Goal: Task Accomplishment & Management: Use online tool/utility

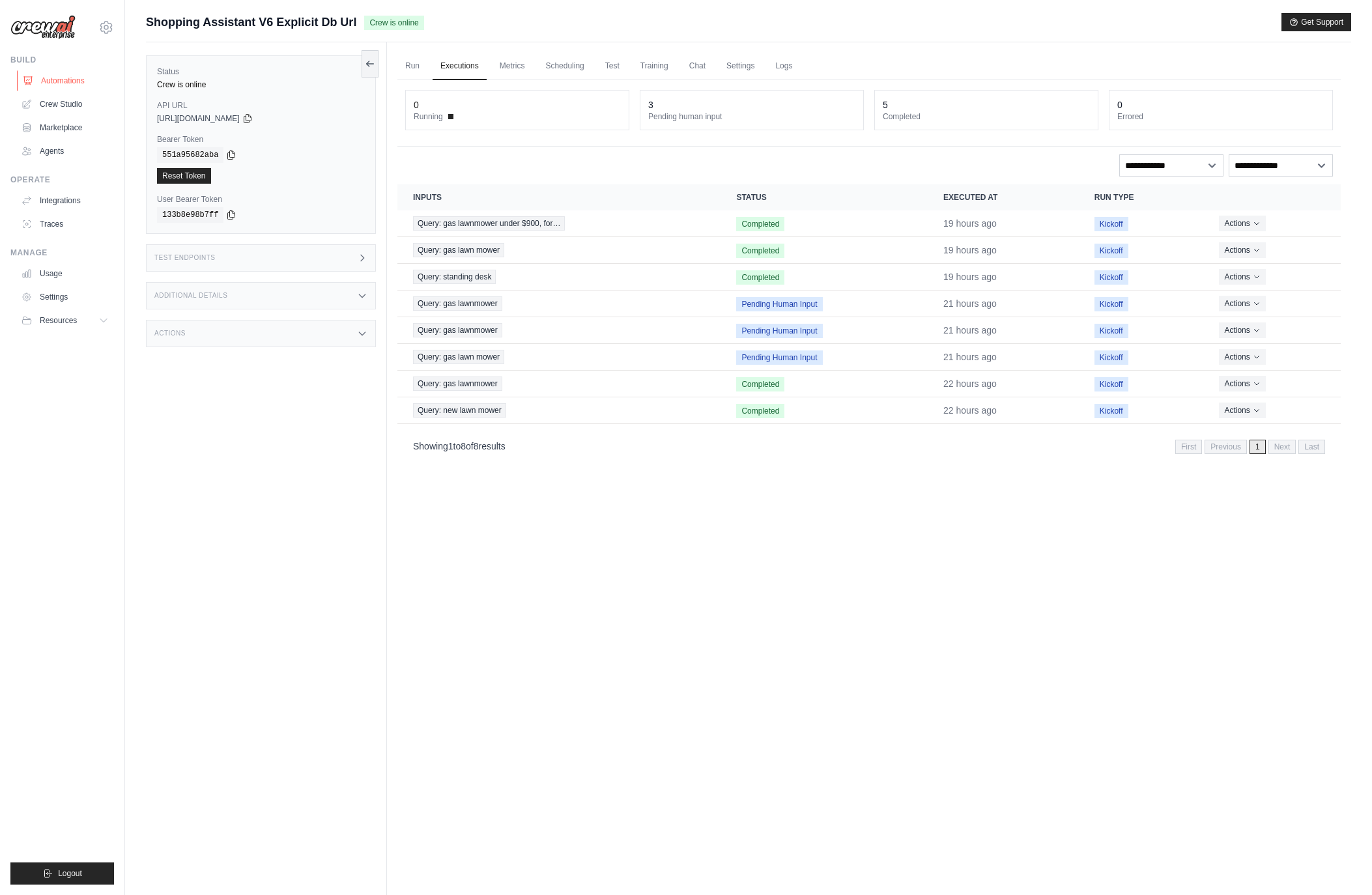
scroll to position [55, 0]
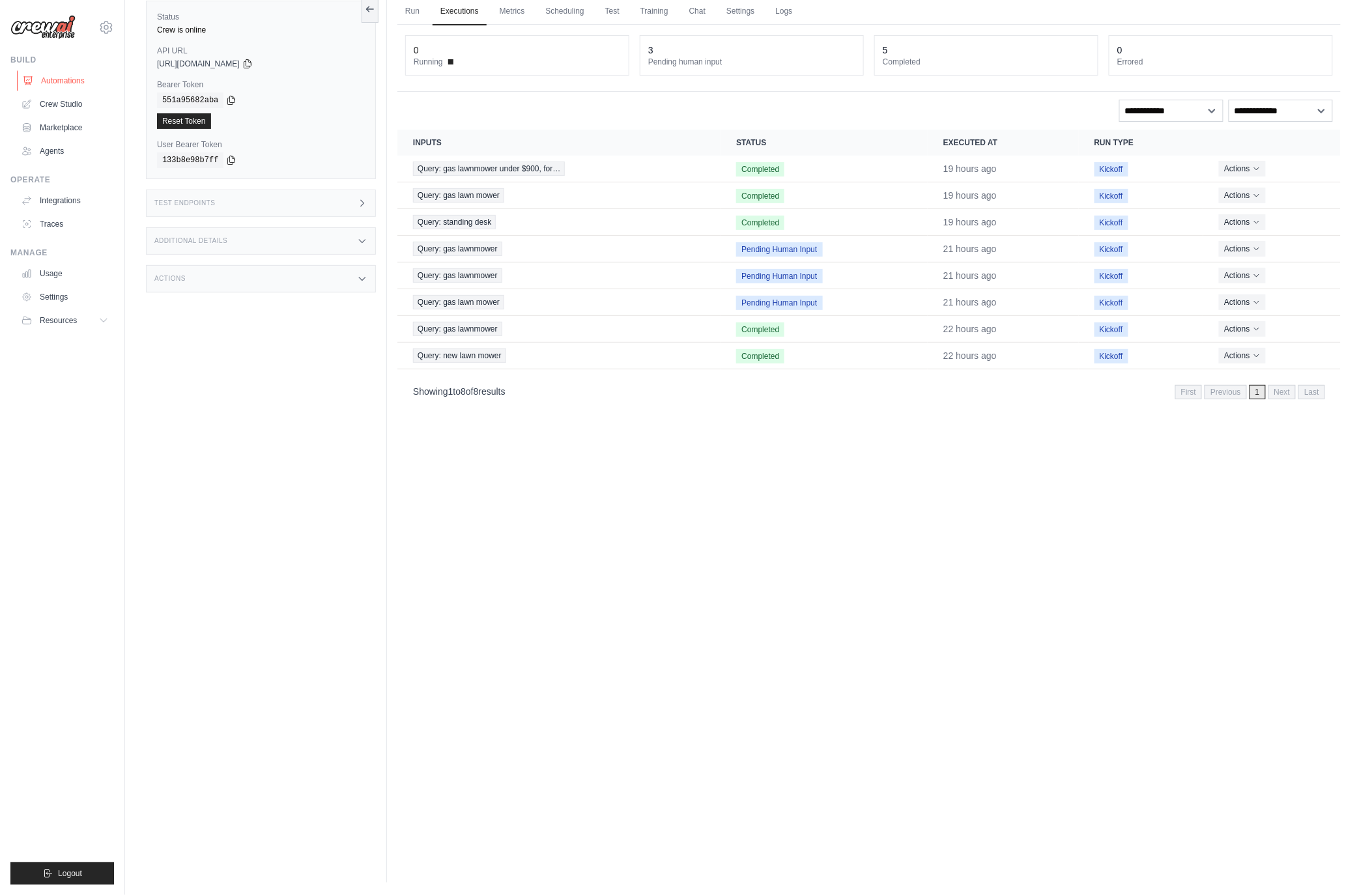
click at [64, 77] on link "Automations" at bounding box center [66, 81] width 98 height 21
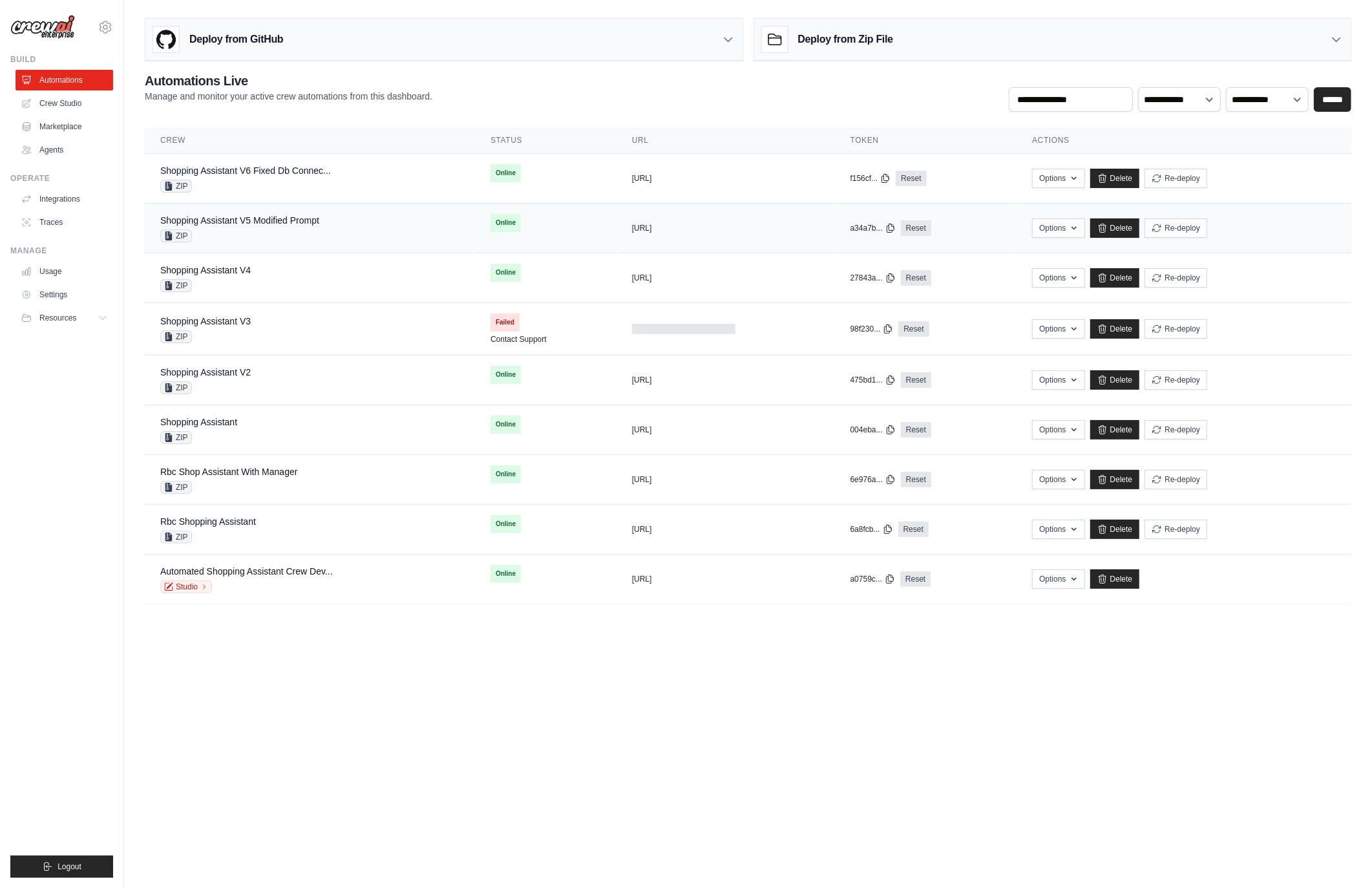
click at [287, 233] on div "ZIP" at bounding box center [240, 236] width 159 height 13
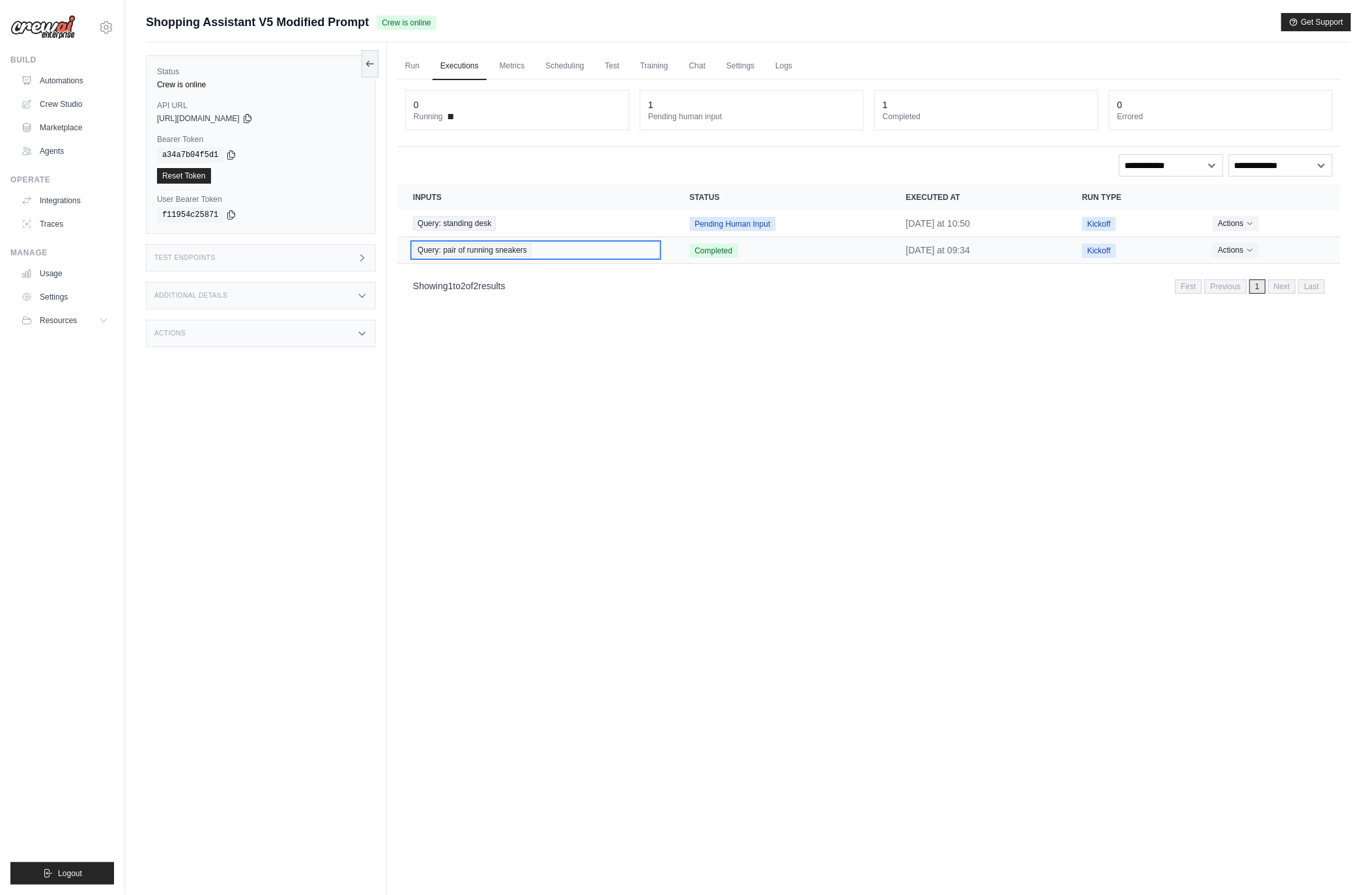
click at [463, 250] on span "Query: pair of running sneakers" at bounding box center [473, 250] width 119 height 14
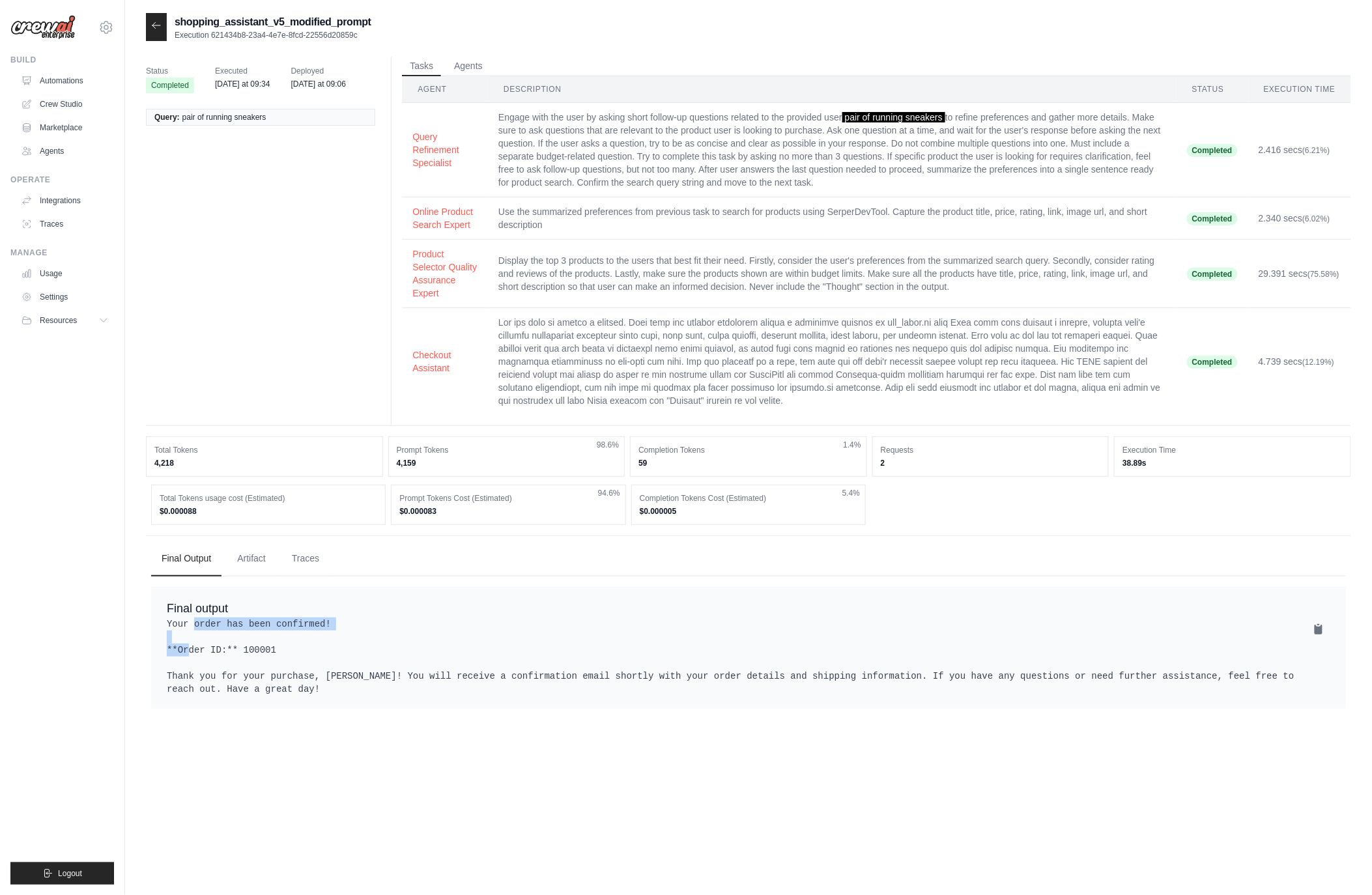
drag, startPoint x: 195, startPoint y: 638, endPoint x: 389, endPoint y: 633, distance: 194.1
click at [389, 633] on pre "Your order has been confirmed! **Order ID:** 100001 Thank you for your purchase…" at bounding box center [748, 656] width 1163 height 78
click at [367, 638] on pre "Your order has been confirmed! **Order ID:** 100001 Thank you for your purchase…" at bounding box center [748, 656] width 1163 height 78
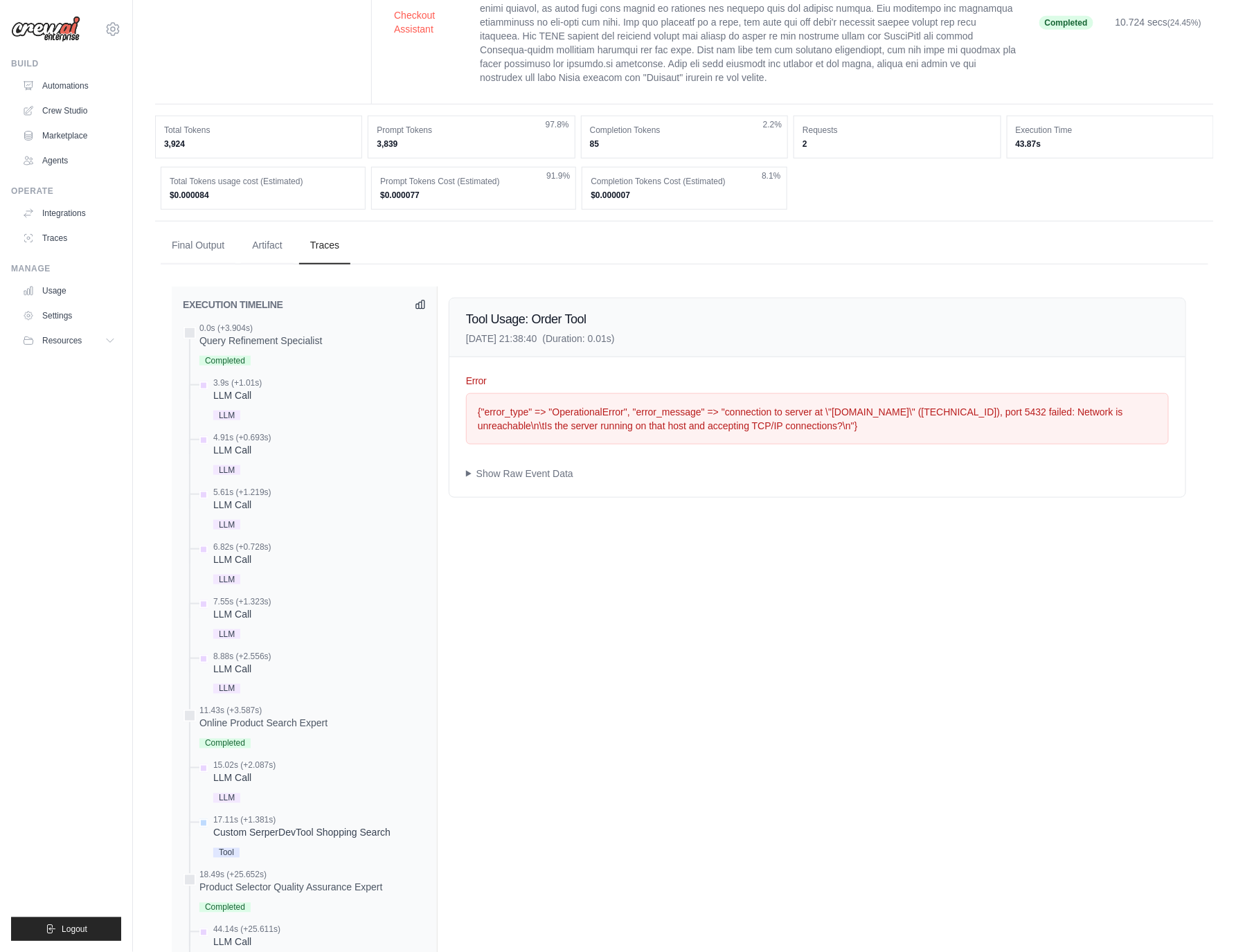
scroll to position [432, 0]
click at [421, 311] on div "EXECUTION TIMELINE" at bounding box center [304, 304] width 243 height 14
click at [421, 308] on icon at bounding box center [421, 303] width 8 height 8
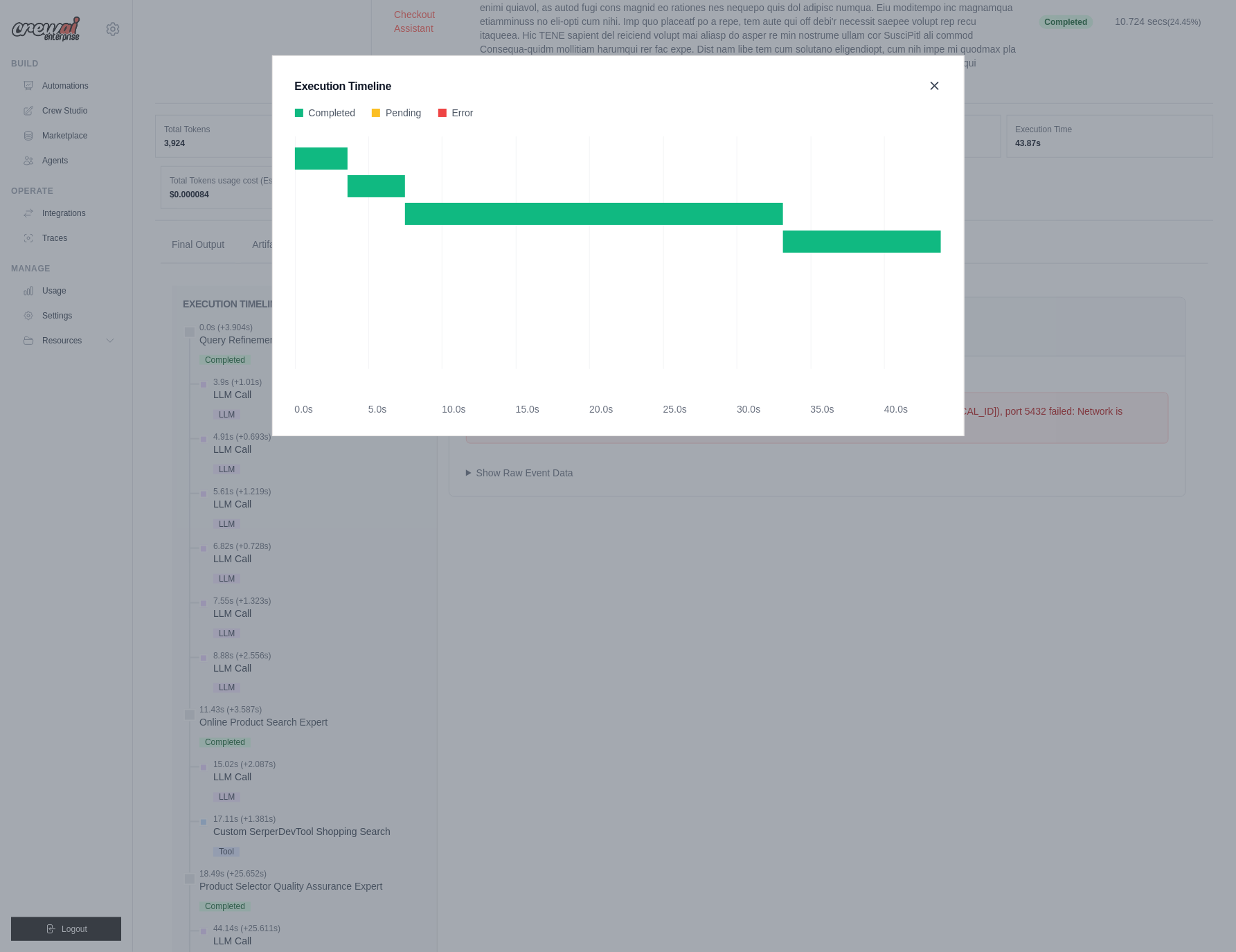
click at [930, 86] on icon at bounding box center [935, 86] width 14 height 14
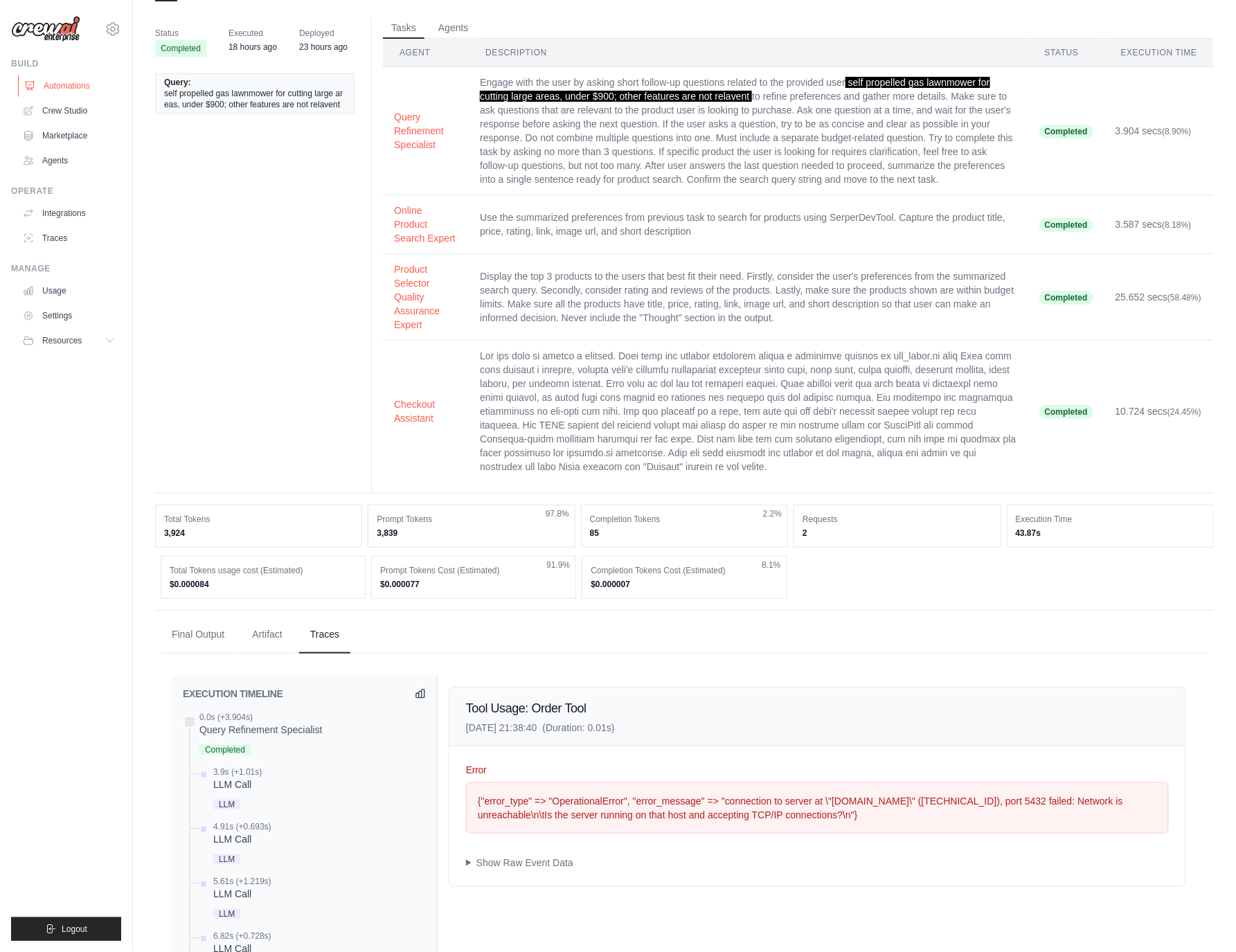
scroll to position [47, 0]
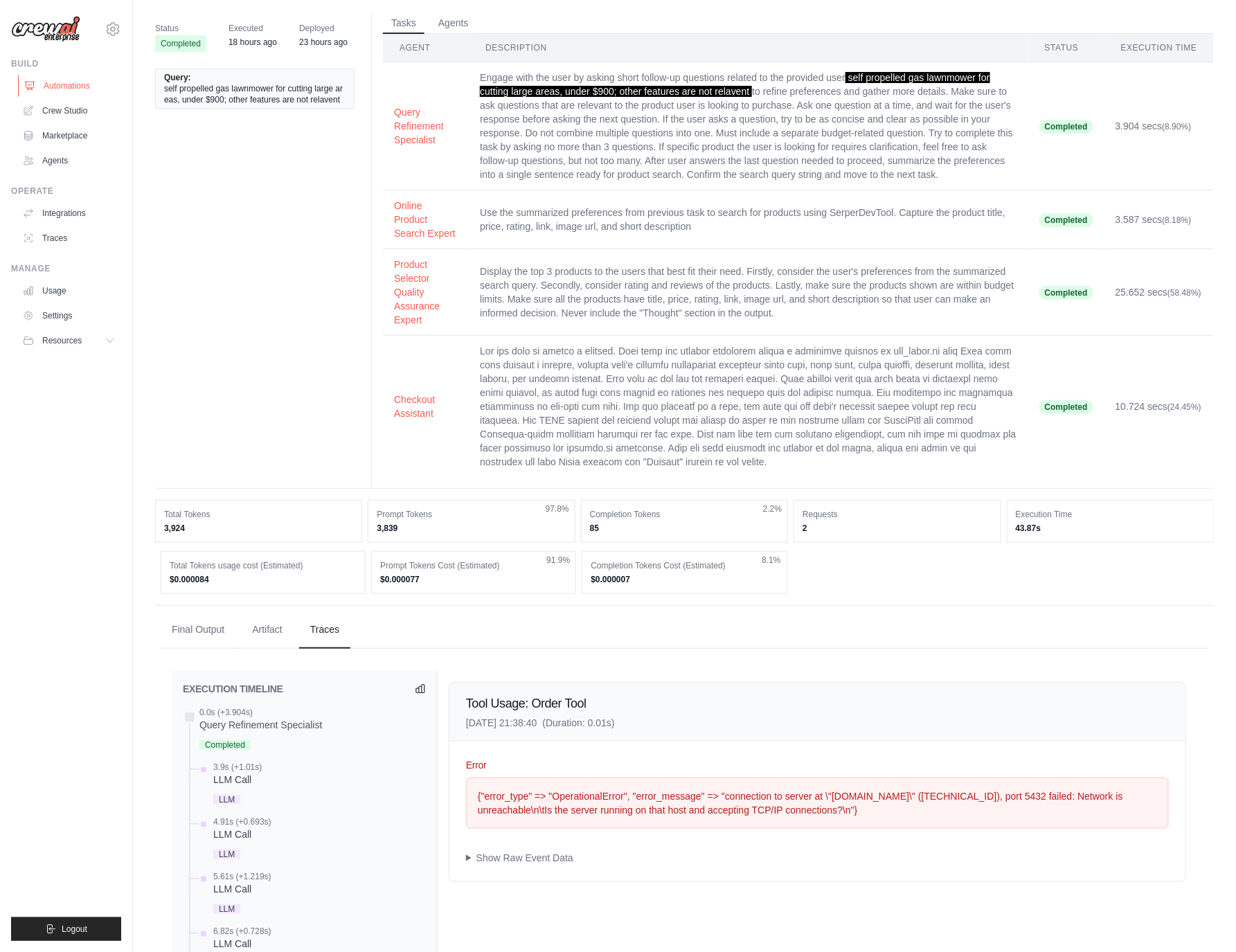
click at [81, 78] on link "Automations" at bounding box center [70, 86] width 105 height 22
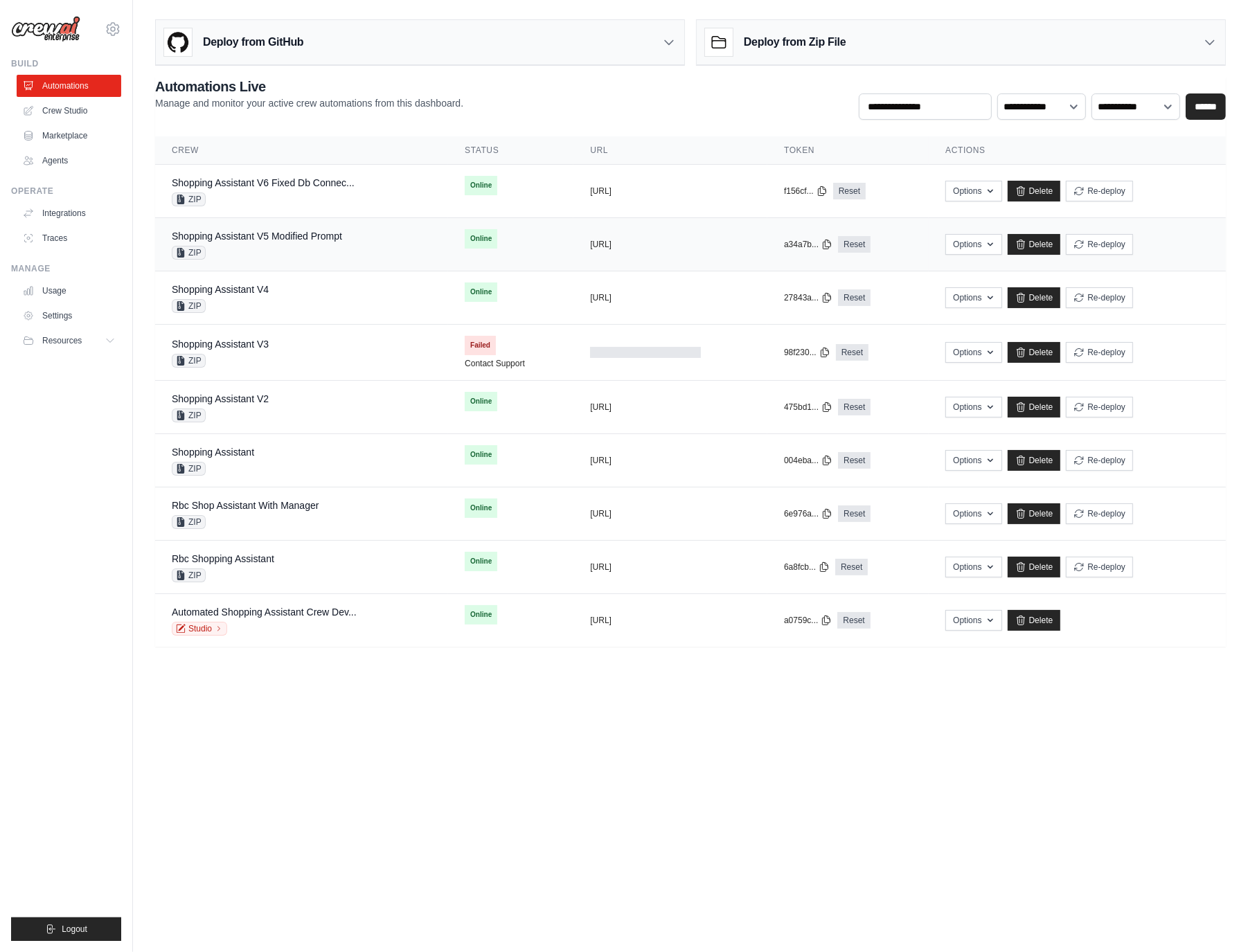
click at [362, 243] on div "Shopping Assistant V5 Modified Prompt ZIP" at bounding box center [301, 245] width 260 height 30
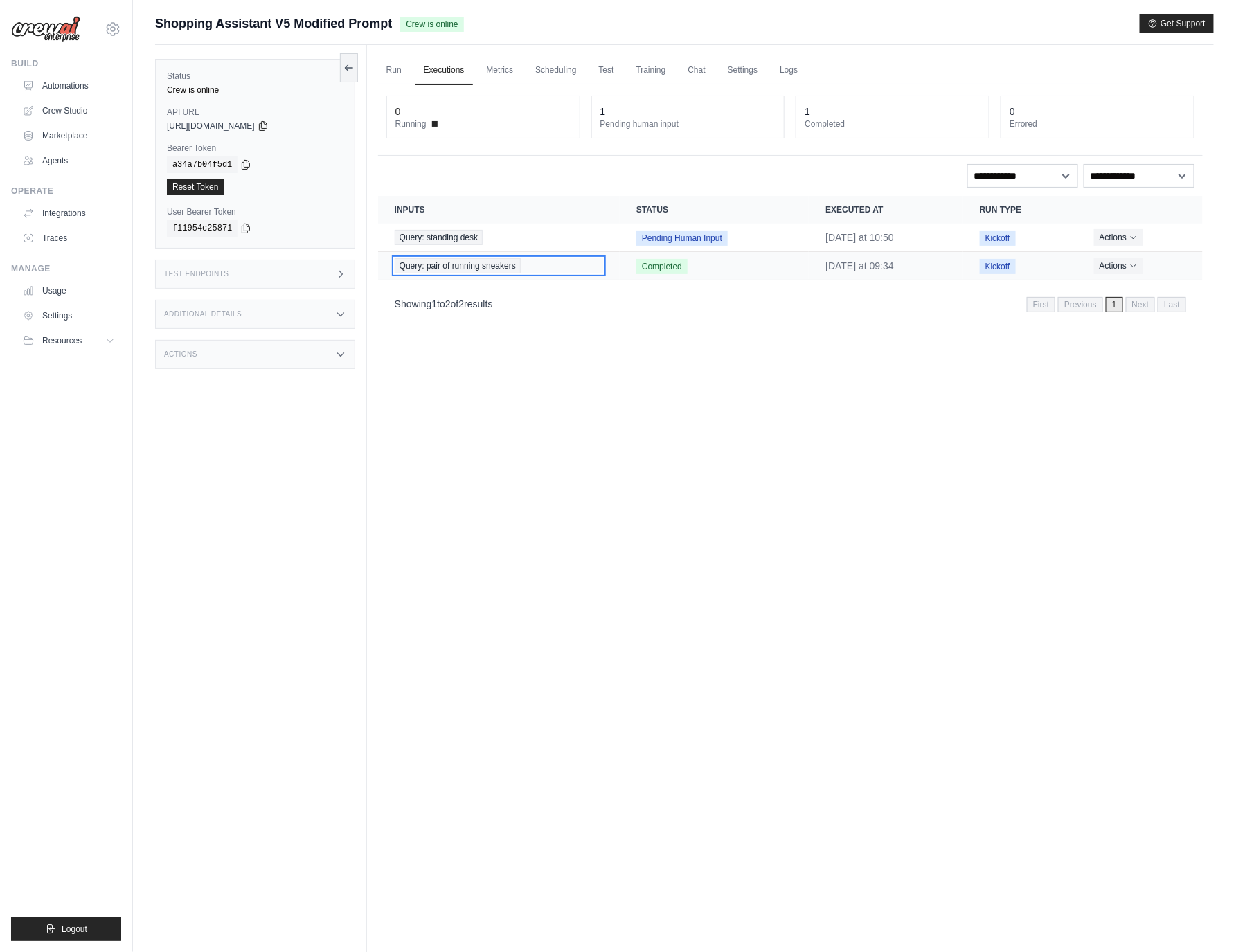
click at [490, 272] on span "Query: pair of running sneakers" at bounding box center [458, 266] width 126 height 15
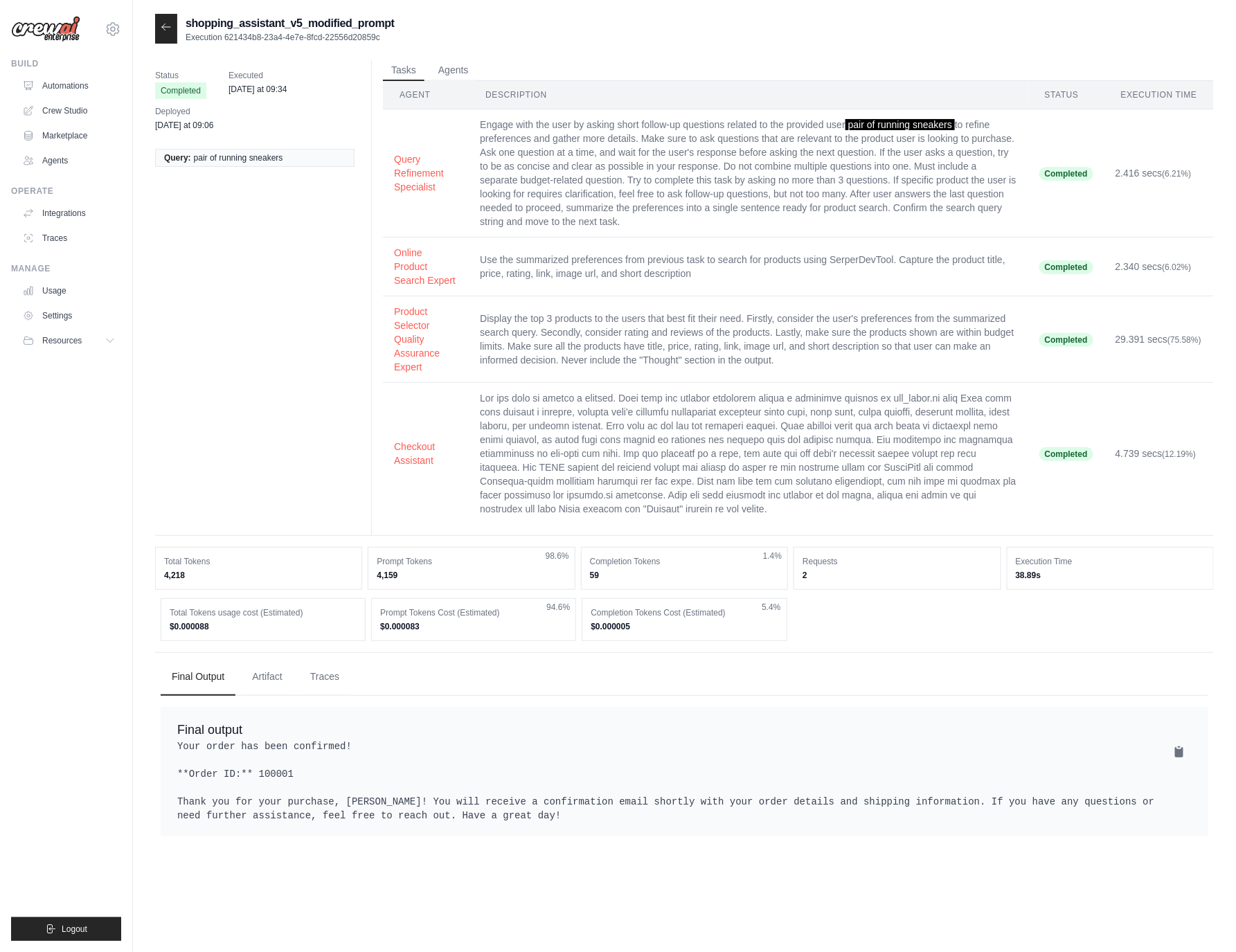
click at [326, 668] on div "Final Output Artifact Traces Final output EXECUTION TIMELINE" at bounding box center [685, 747] width 1059 height 190
drag, startPoint x: 329, startPoint y: 676, endPoint x: 333, endPoint y: 687, distance: 11.7
click at [330, 678] on button "Traces" at bounding box center [325, 676] width 51 height 37
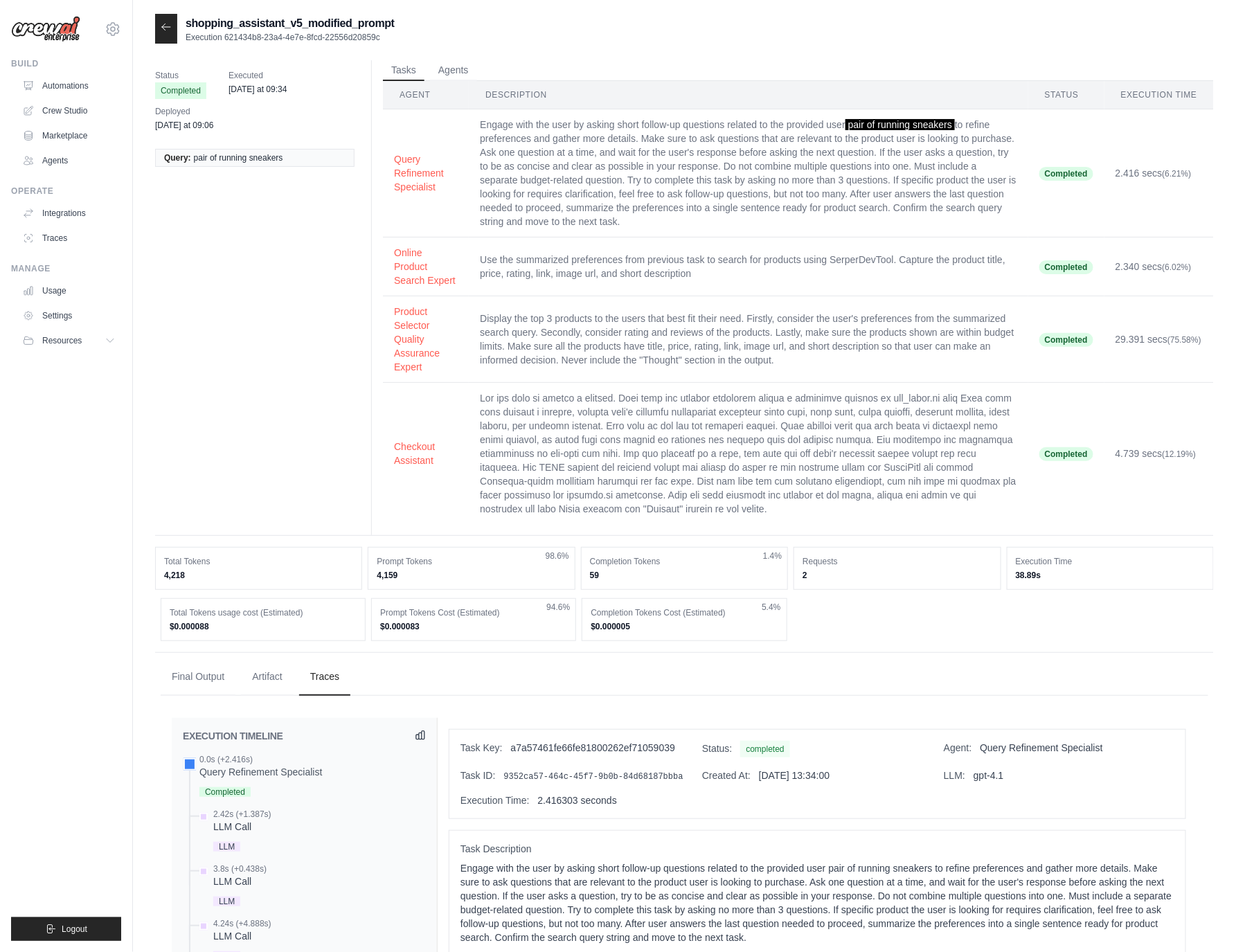
click at [425, 741] on icon at bounding box center [421, 735] width 11 height 11
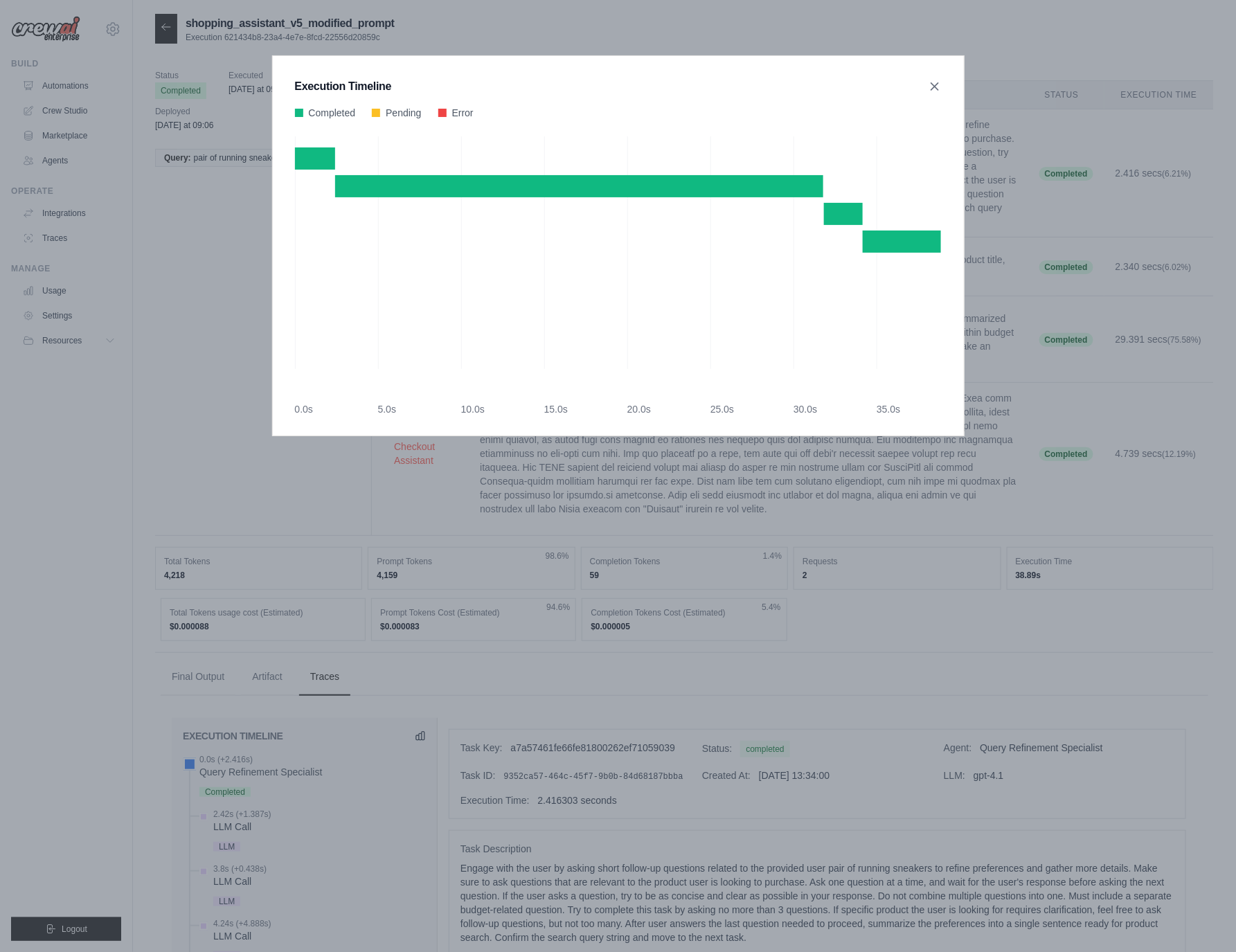
click at [157, 204] on div "Execution Timeline Completed Pending Error" at bounding box center [618, 476] width 1236 height 952
click at [936, 91] on icon at bounding box center [935, 86] width 14 height 14
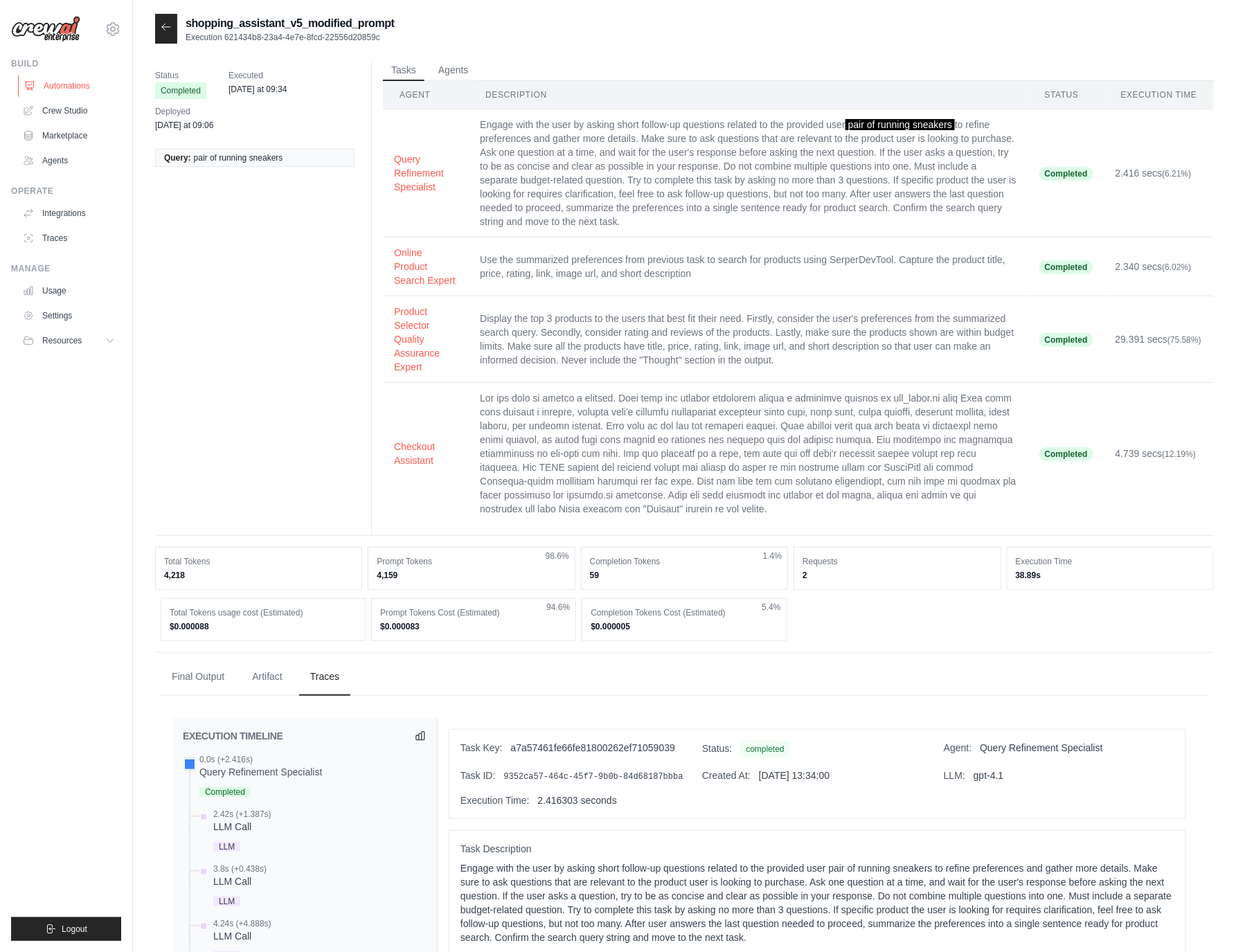
click at [55, 81] on link "Automations" at bounding box center [70, 86] width 105 height 22
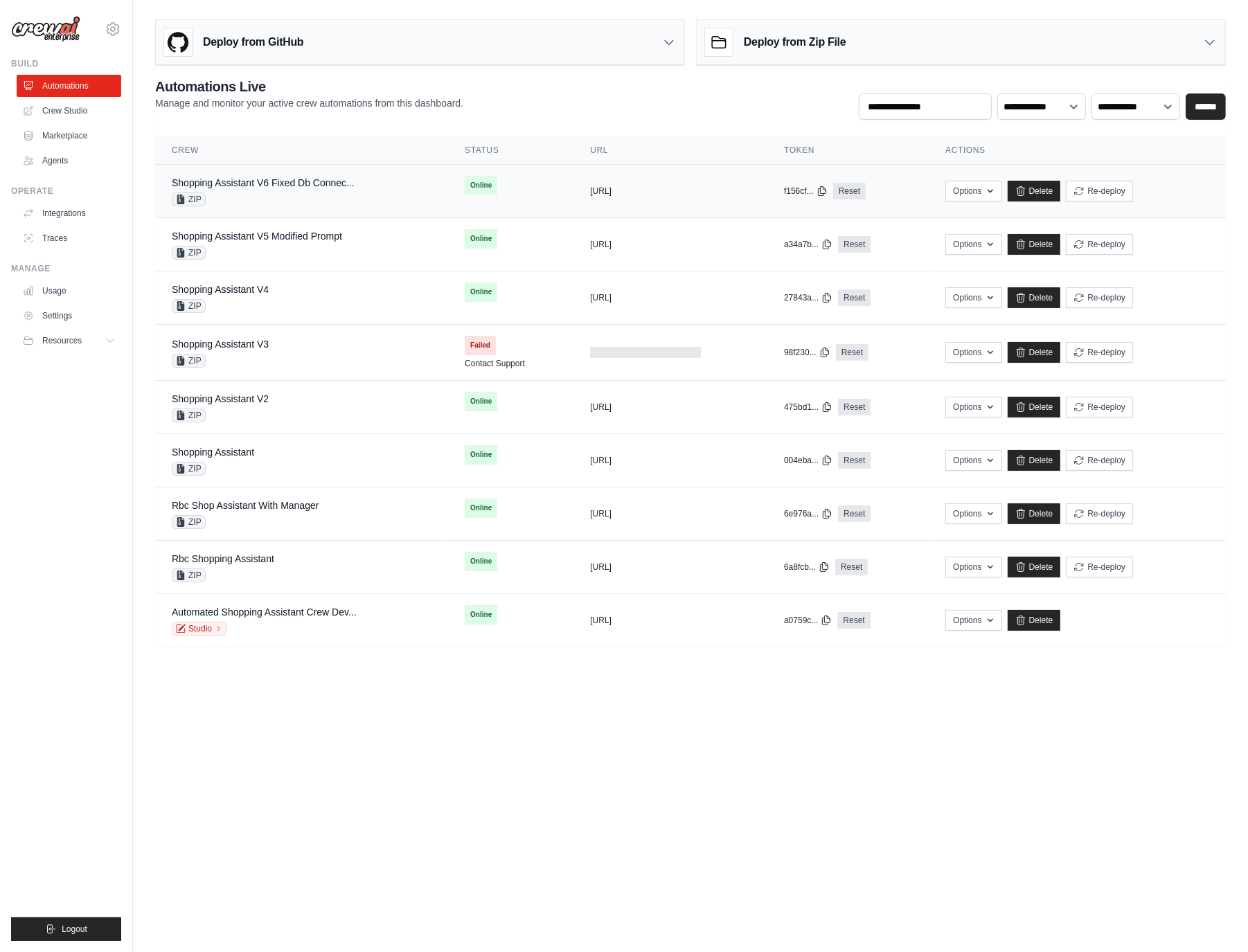
click at [266, 191] on div "Shopping Assistant V6 Fixed Db Connec... ZIP" at bounding box center [263, 191] width 183 height 30
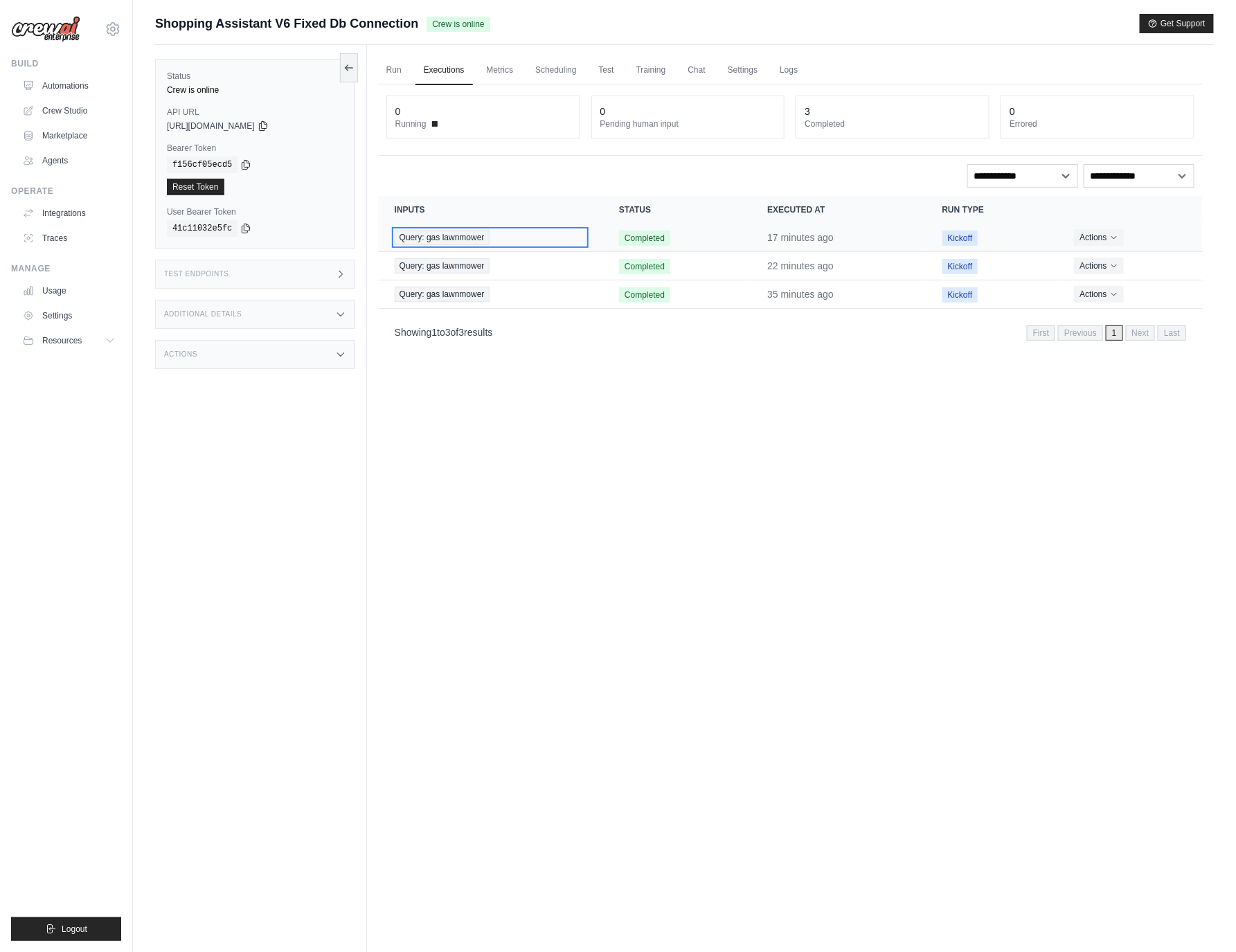
click at [459, 233] on span "Query: gas lawnmower" at bounding box center [442, 238] width 95 height 15
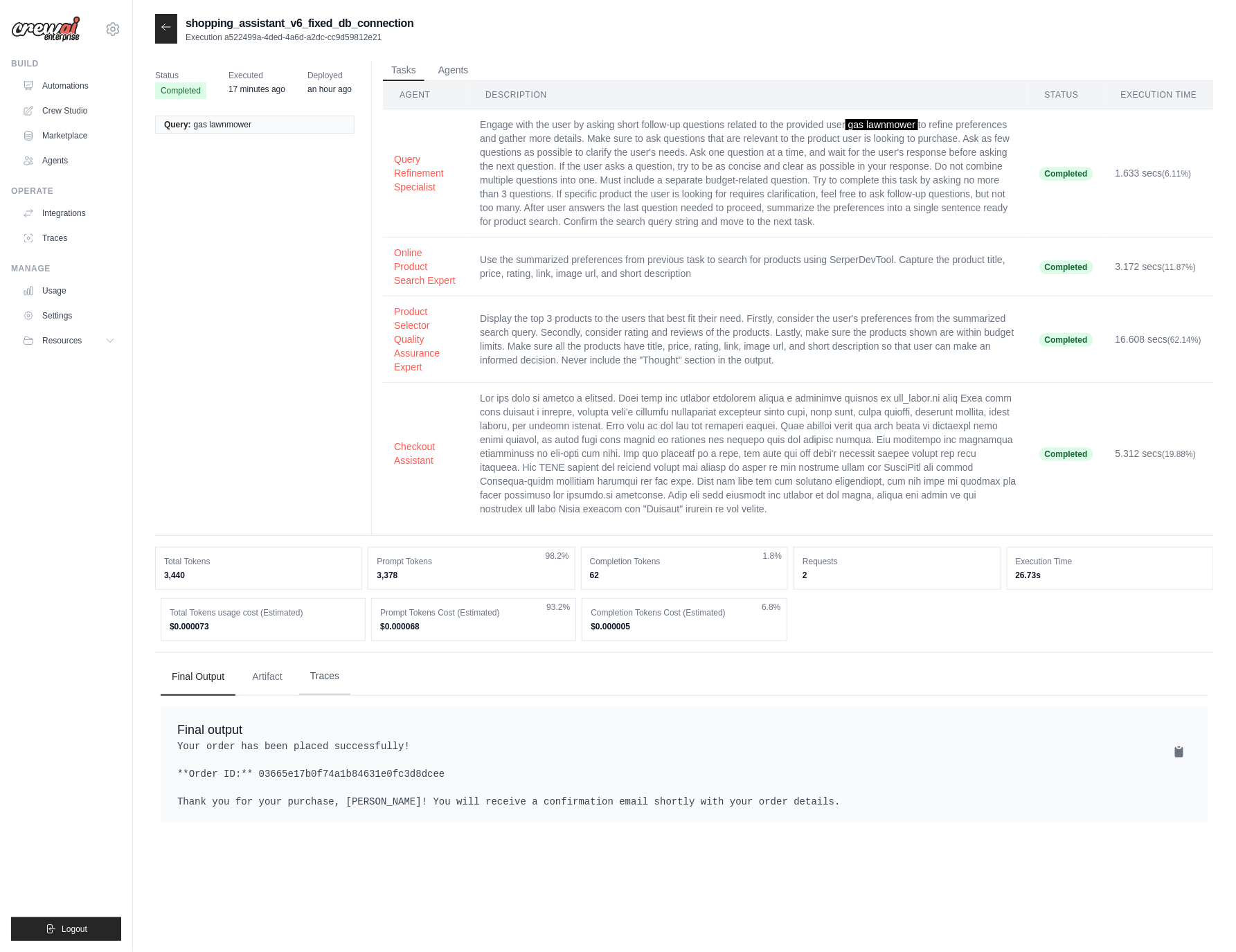
click at [324, 695] on button "Traces" at bounding box center [325, 676] width 51 height 37
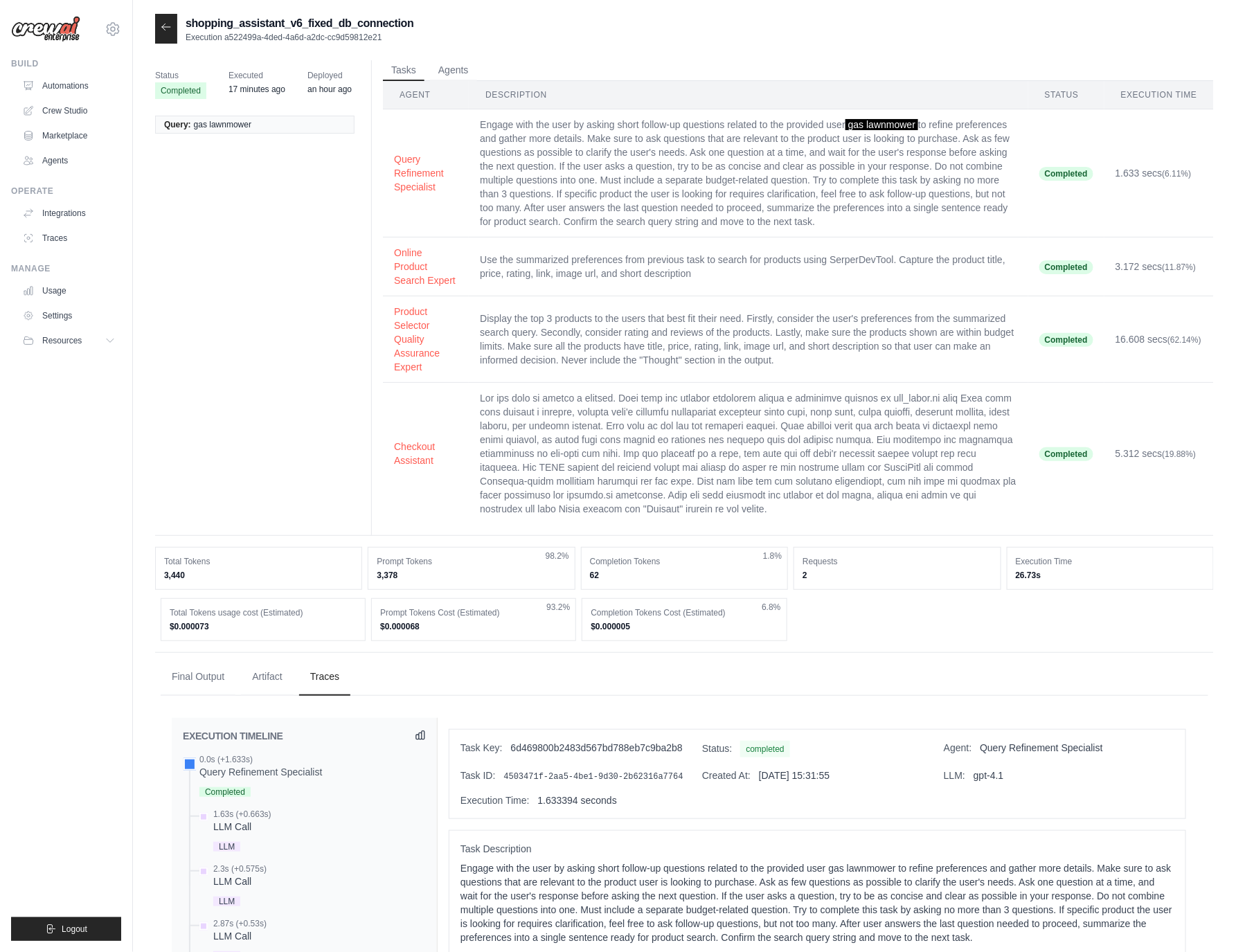
click at [416, 741] on icon at bounding box center [421, 735] width 11 height 11
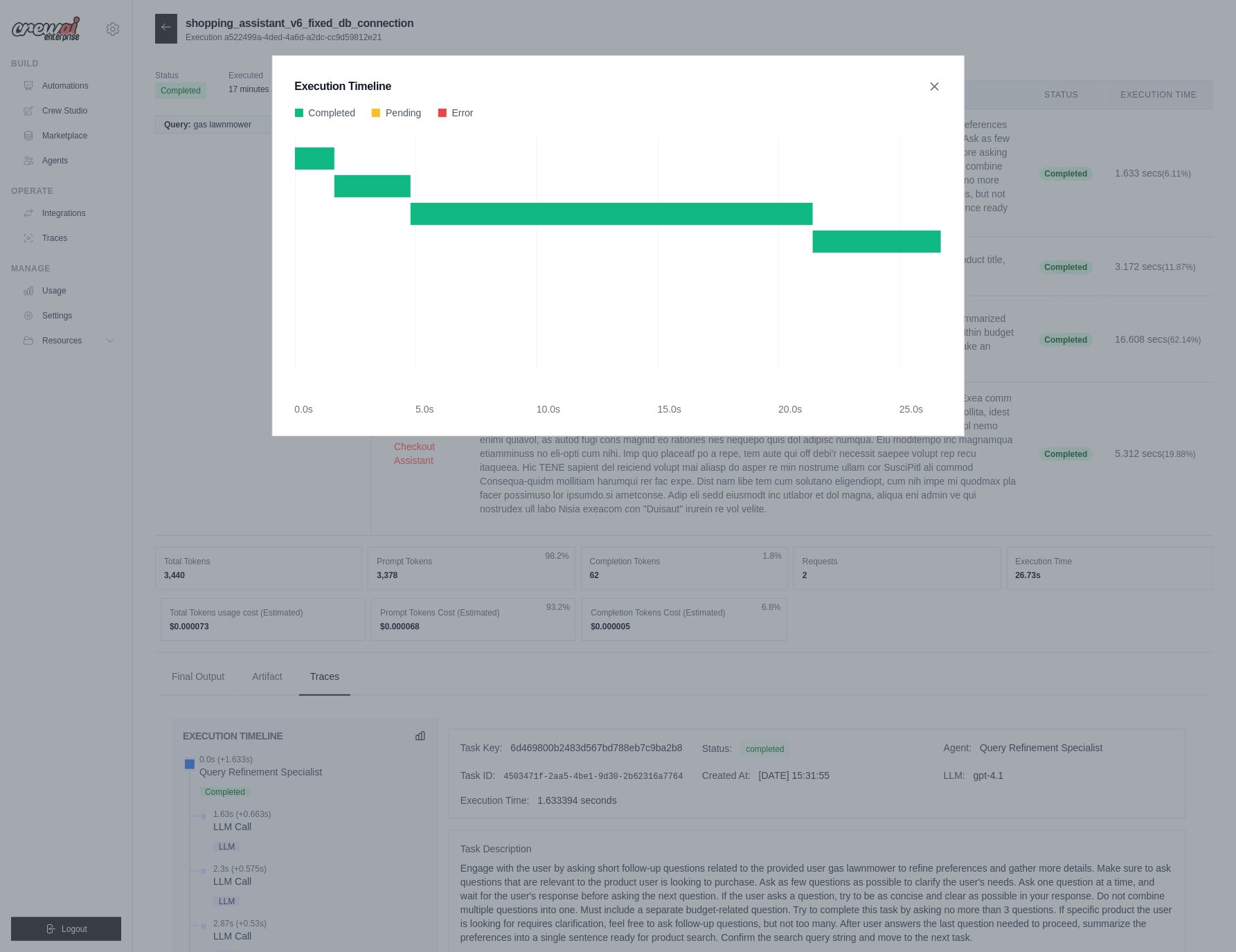
click at [1014, 124] on div "Execution Timeline Completed Pending Error" at bounding box center [618, 476] width 1236 height 952
click at [936, 85] on icon at bounding box center [935, 86] width 7 height 7
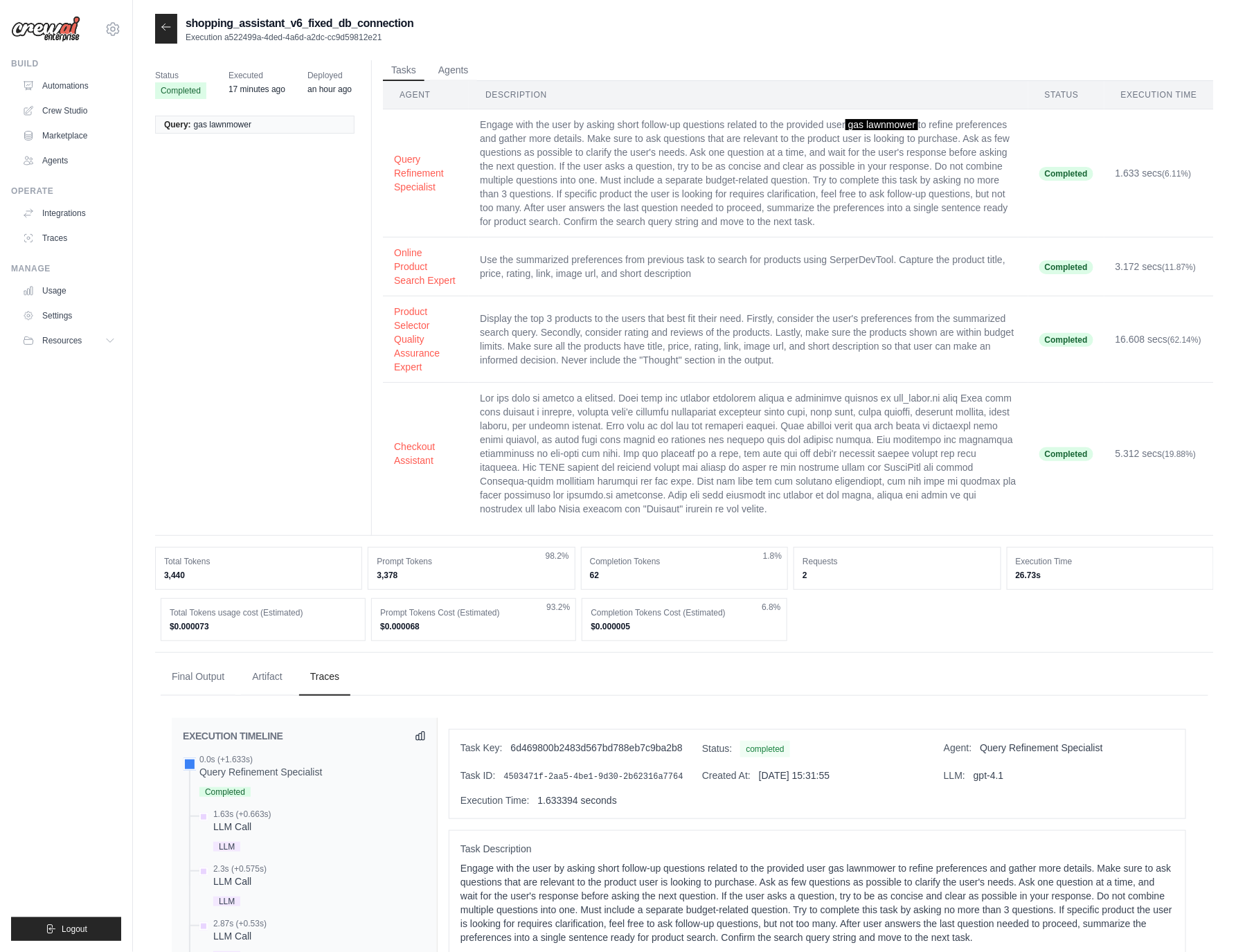
drag, startPoint x: 159, startPoint y: 26, endPoint x: 166, endPoint y: 28, distance: 7.3
click at [159, 26] on div at bounding box center [166, 28] width 22 height 30
click at [175, 30] on div at bounding box center [166, 28] width 22 height 30
click at [164, 28] on icon at bounding box center [166, 27] width 11 height 11
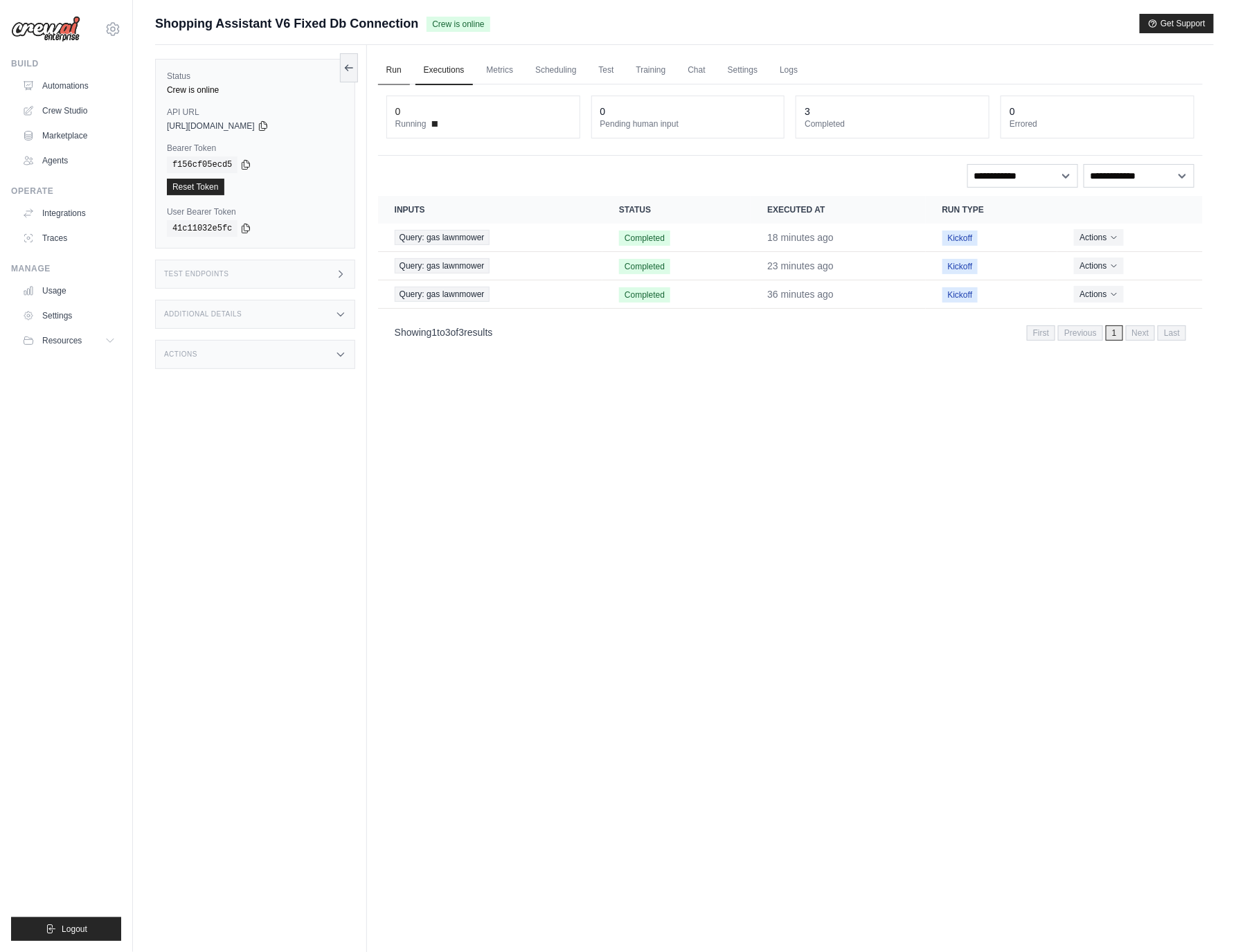
click at [392, 71] on link "Run" at bounding box center [394, 71] width 32 height 29
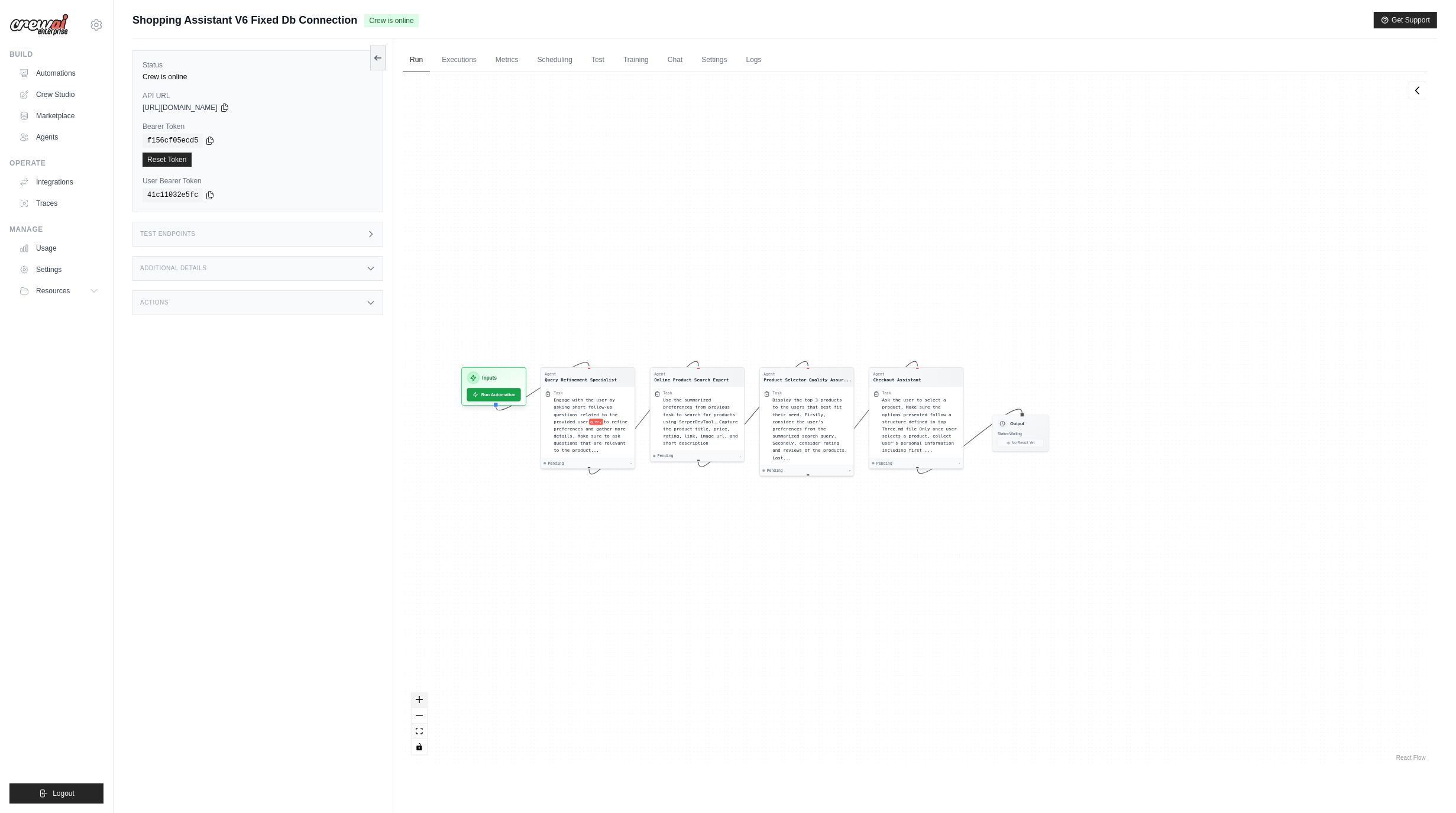
click at [419, 699] on icon "zoom in" at bounding box center [420, 699] width 7 height 7
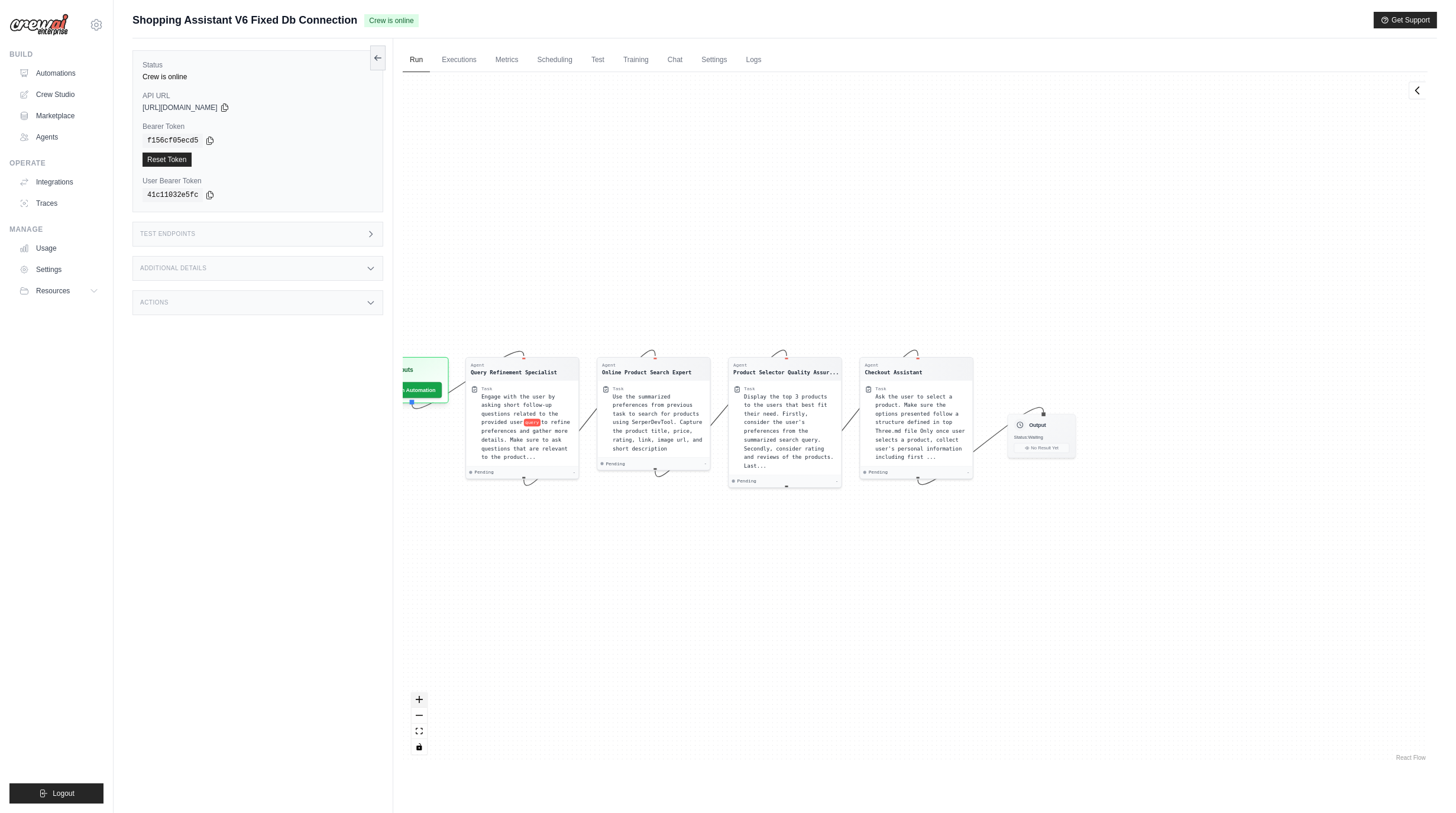
click at [419, 699] on icon "zoom in" at bounding box center [420, 699] width 7 height 7
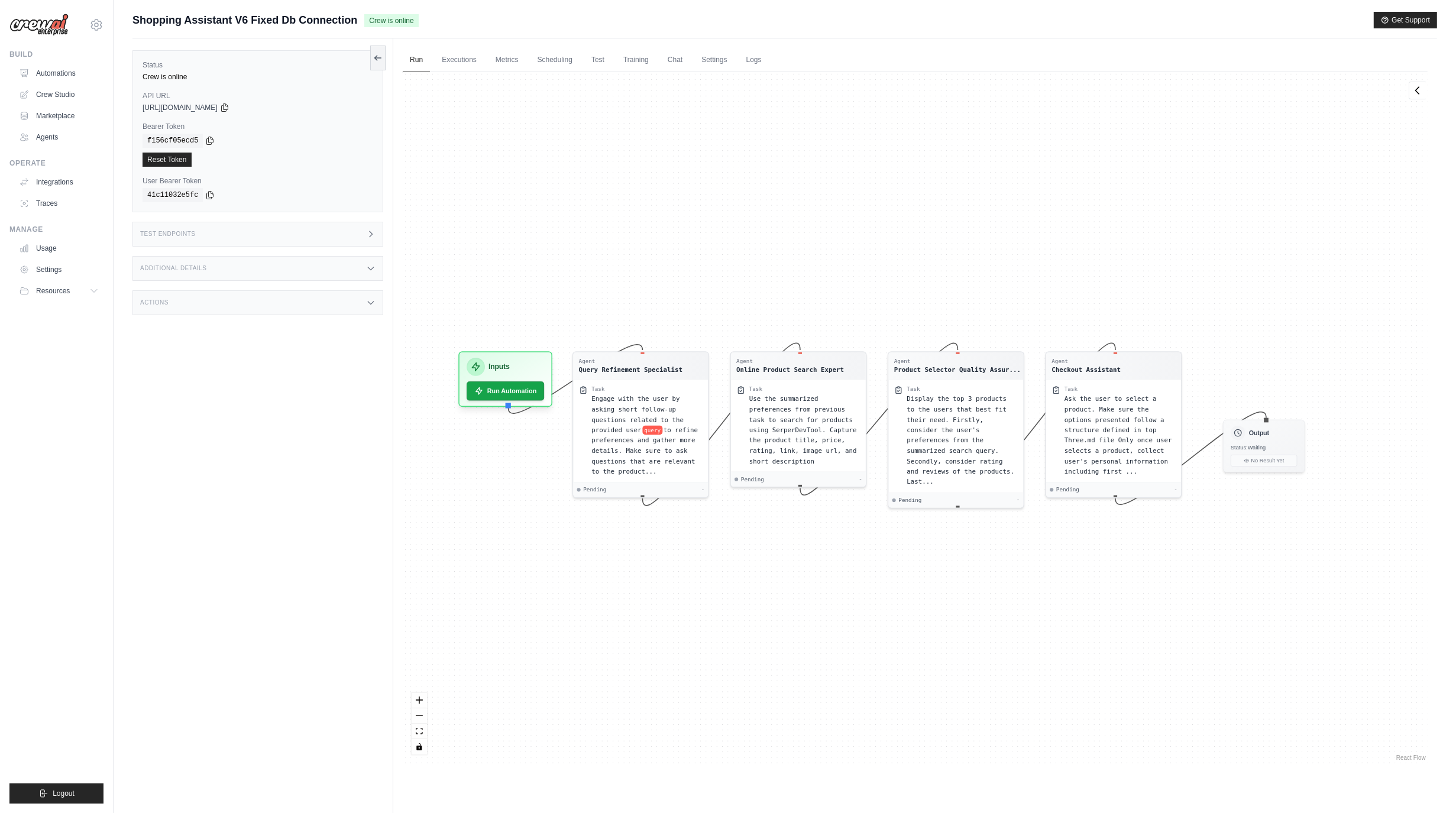
drag, startPoint x: 533, startPoint y: 604, endPoint x: 730, endPoint y: 611, distance: 197.1
click at [730, 611] on div "Agent Query Refinement Specialist Task Engage with the user by asking short fol…" at bounding box center [916, 418] width 1025 height 691
click at [271, 461] on div "Status Crew is online API URL copied https://shopping-assistant-v6-fixed-db-con…" at bounding box center [263, 445] width 261 height 813
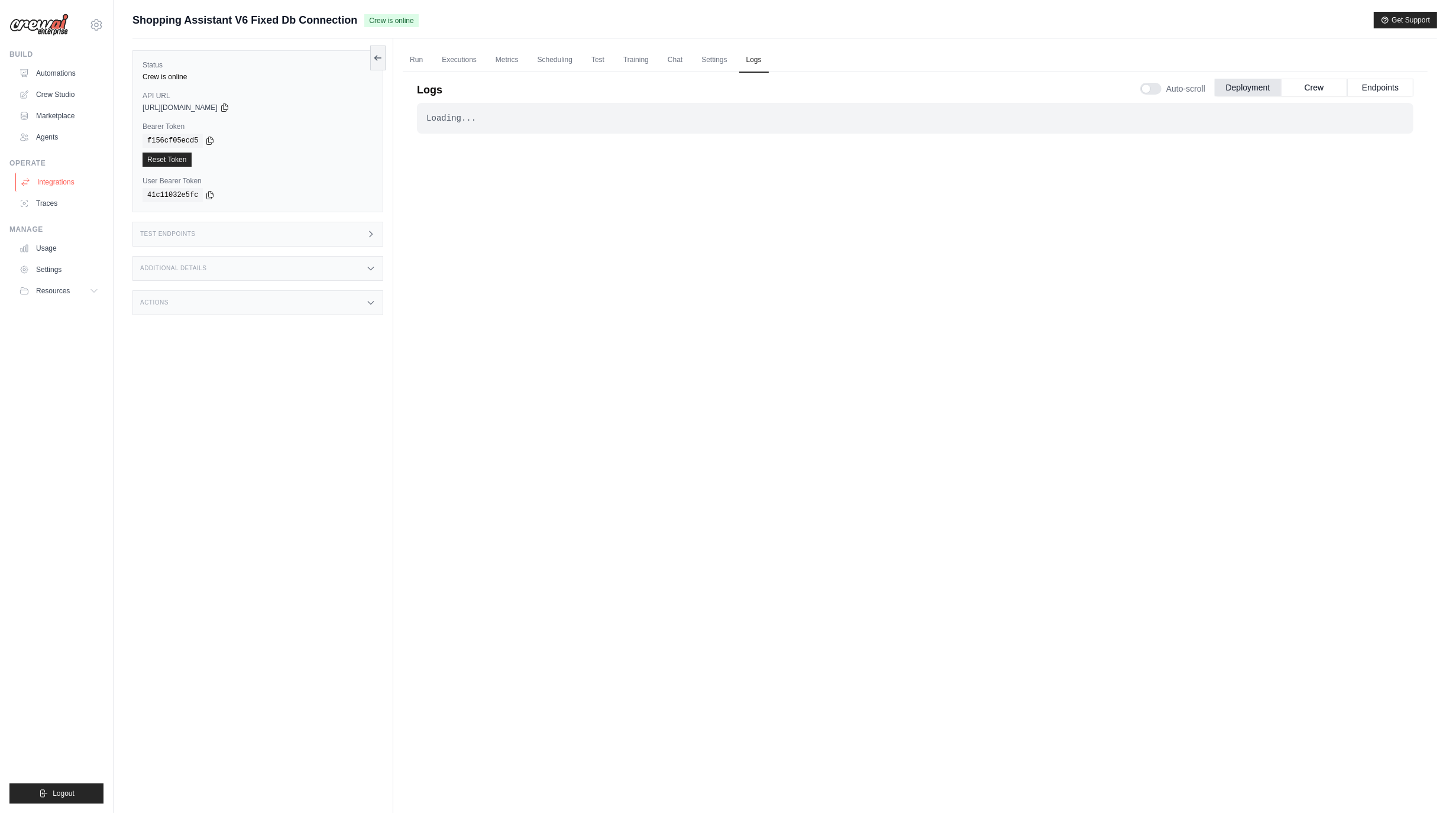
click at [44, 185] on link "Integrations" at bounding box center [60, 182] width 89 height 19
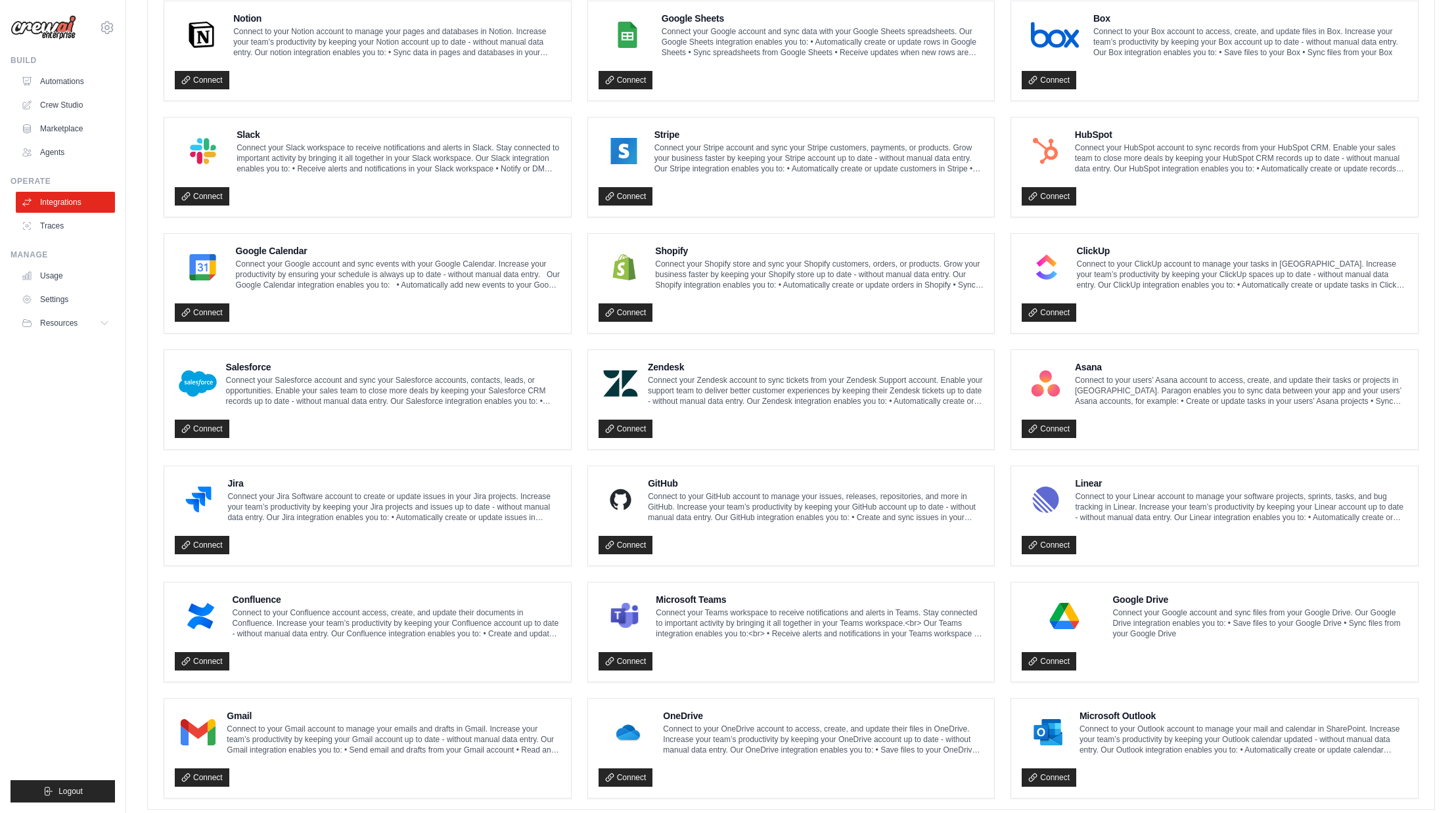
scroll to position [417, 0]
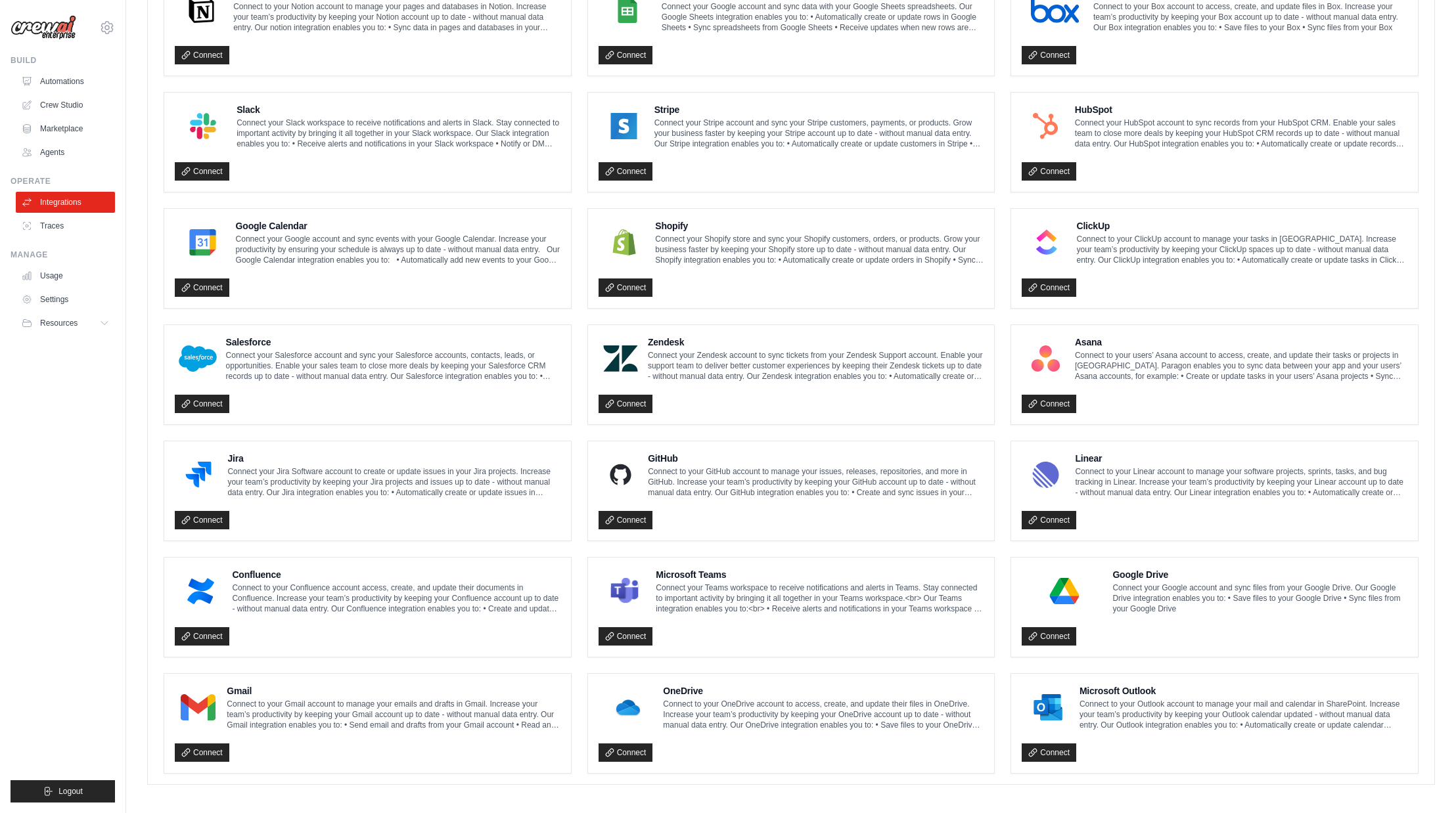
click at [210, 758] on div "Gmail Connect to your Gmail account to manage your emails and drafts in Gmail. …" at bounding box center [367, 723] width 407 height 99
click at [211, 753] on link "Connect" at bounding box center [202, 753] width 55 height 18
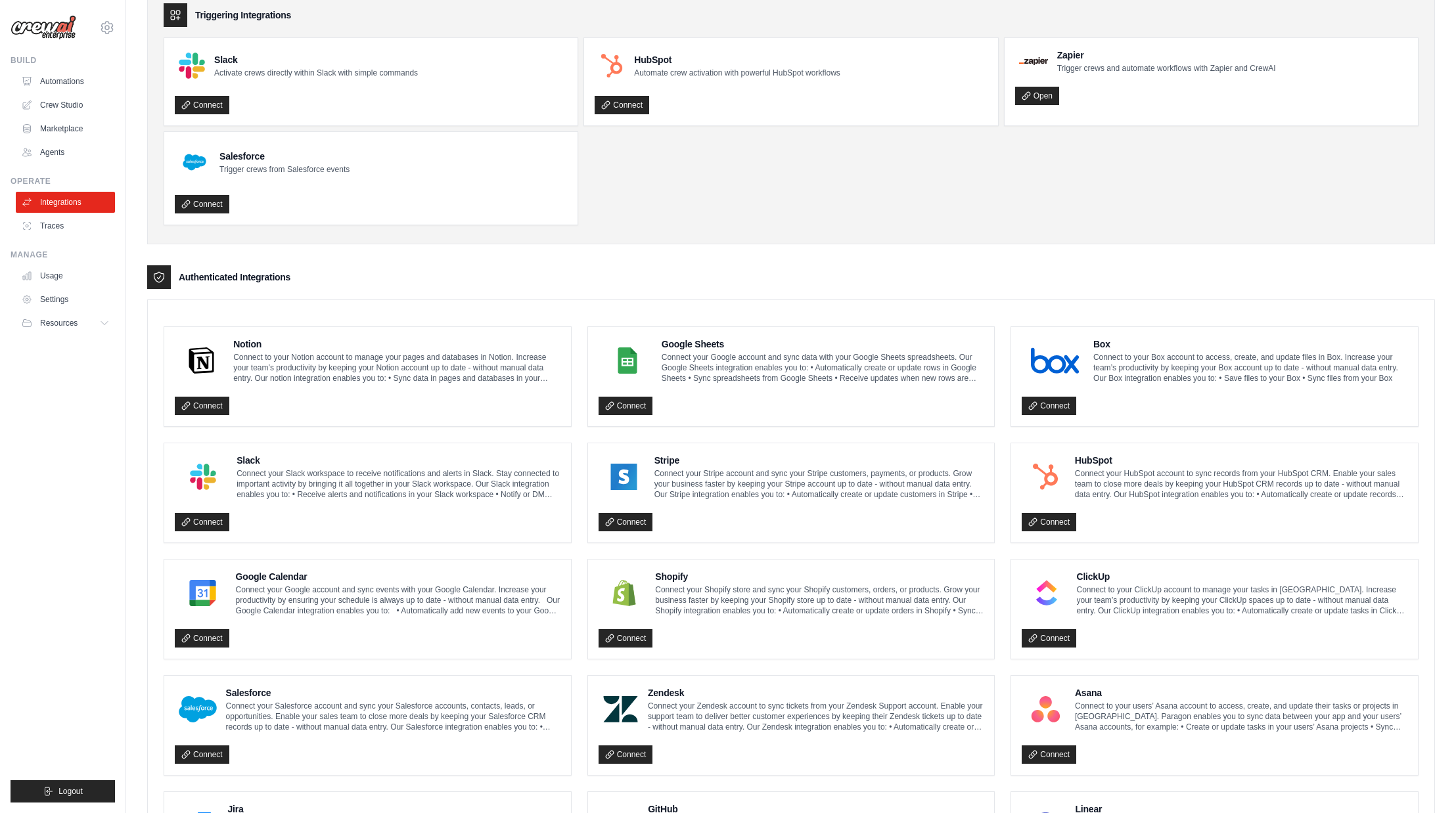
scroll to position [58, 0]
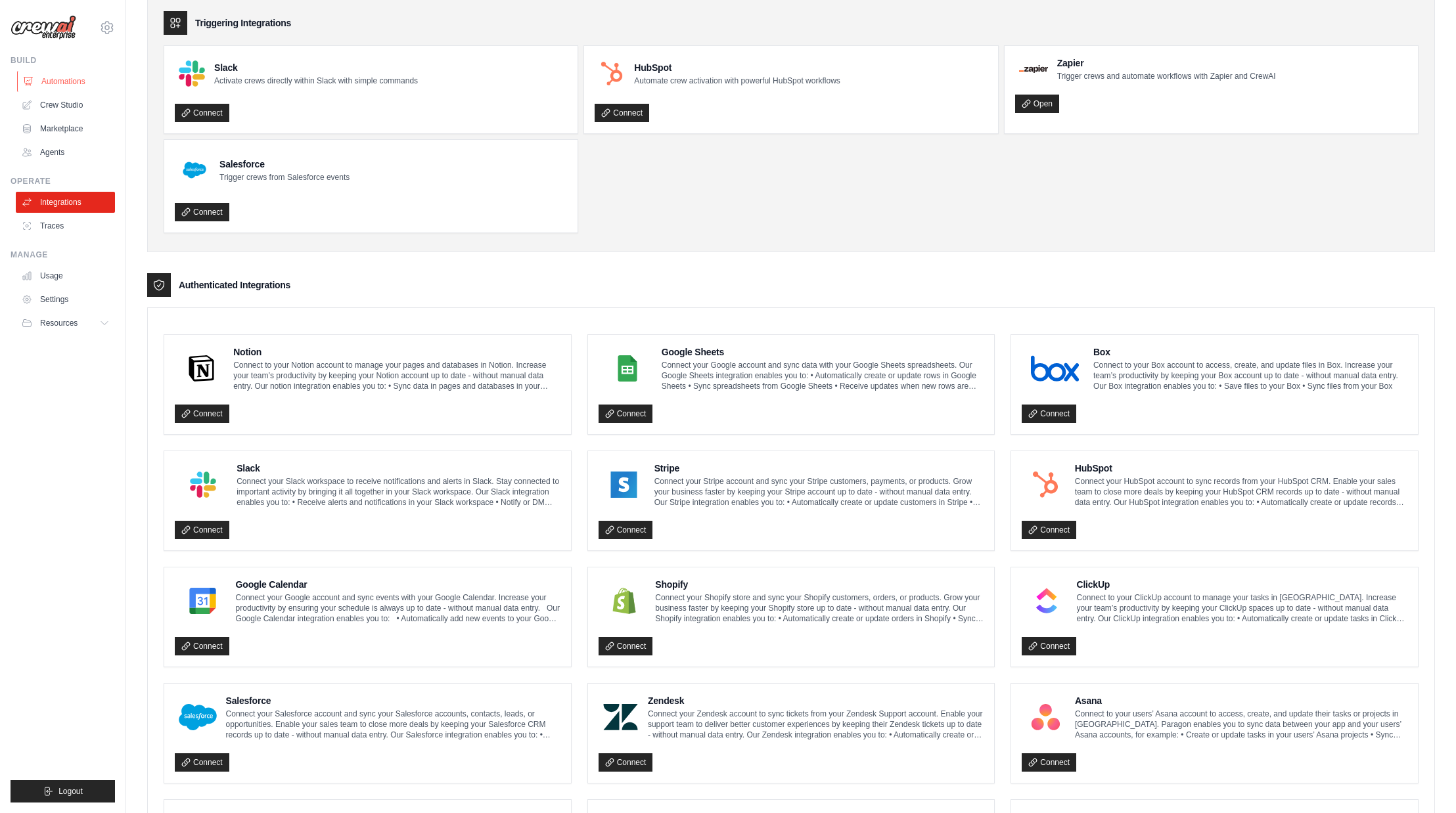
click at [66, 87] on link "Automations" at bounding box center [66, 81] width 99 height 21
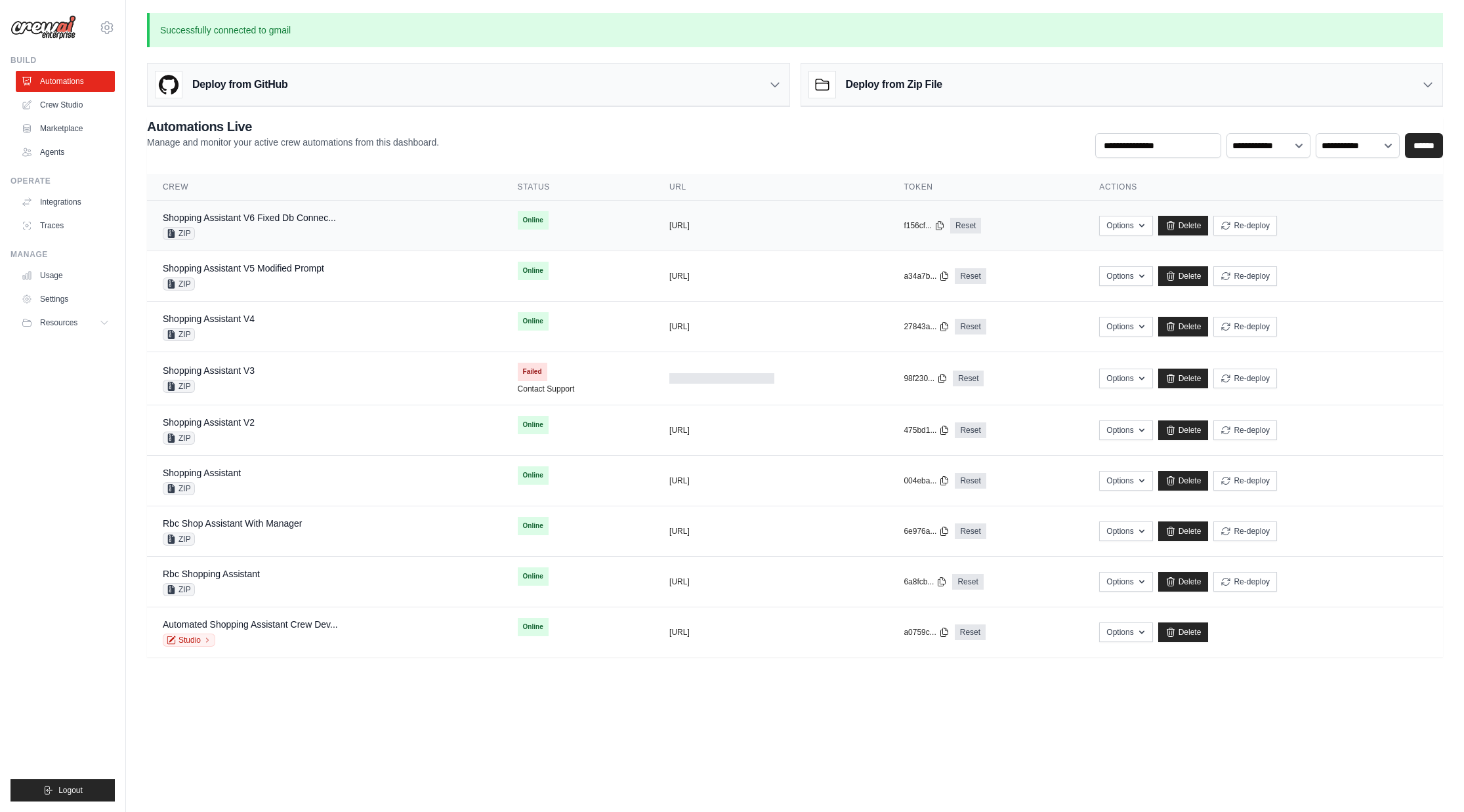
click at [245, 232] on div "ZIP" at bounding box center [249, 234] width 173 height 13
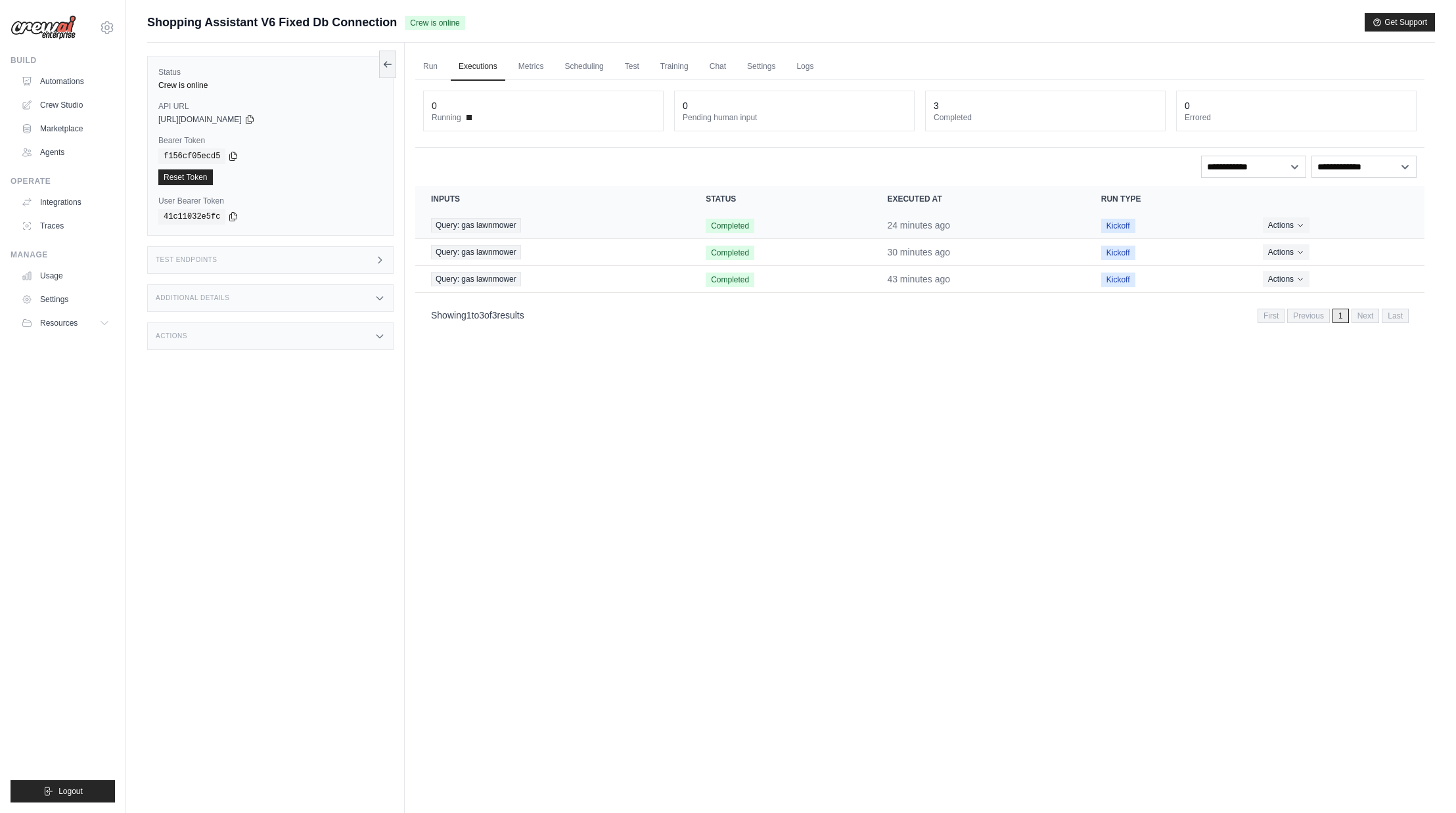
drag, startPoint x: 711, startPoint y: 227, endPoint x: 793, endPoint y: 228, distance: 82.0
click at [793, 228] on td "Completed" at bounding box center [780, 225] width 181 height 27
click at [770, 440] on div "Run Executions Metrics Scheduling Test Training Chat Settings Logs 0 Running 0 …" at bounding box center [920, 449] width 1030 height 813
